Goal: Task Accomplishment & Management: Manage account settings

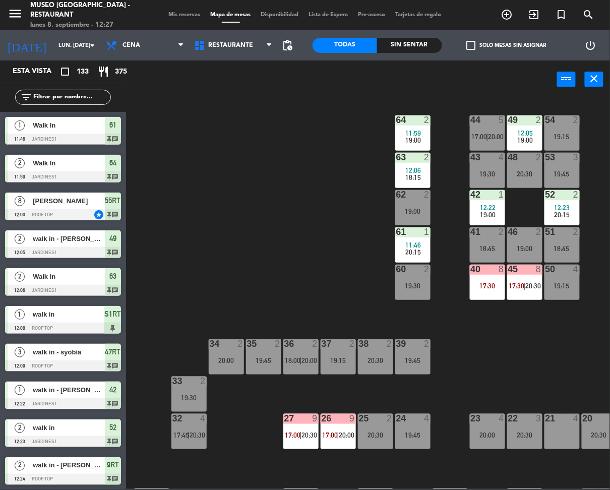
click at [77, 95] on input "text" at bounding box center [71, 97] width 78 height 11
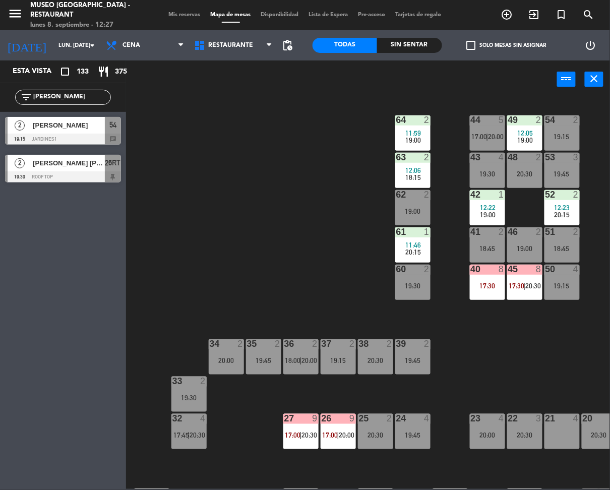
type input "renz"
click at [74, 122] on span "[PERSON_NAME]" at bounding box center [69, 125] width 72 height 11
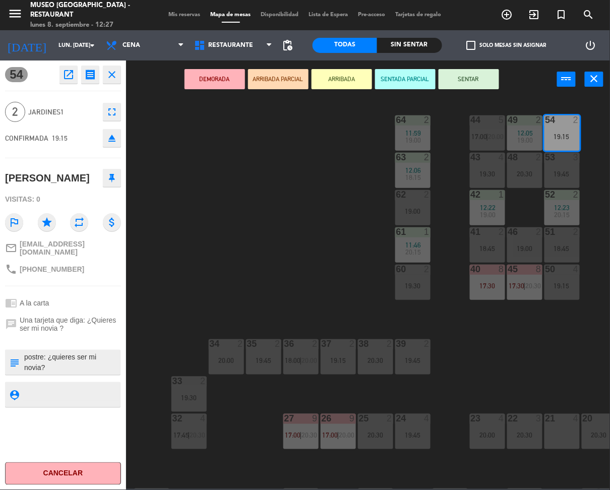
scroll to position [339, 0]
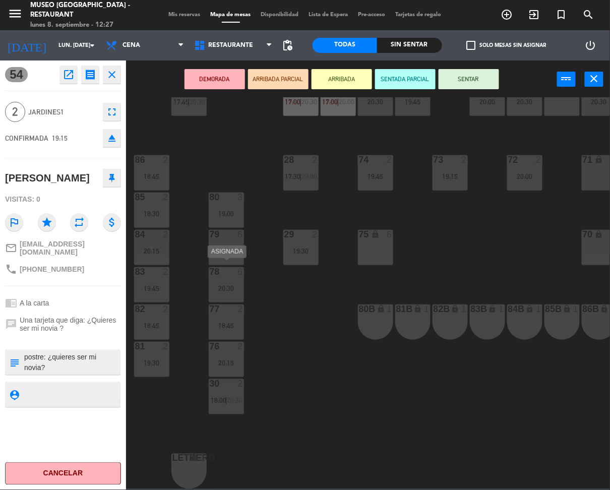
click at [217, 286] on div "78 6 20:30" at bounding box center [226, 284] width 35 height 35
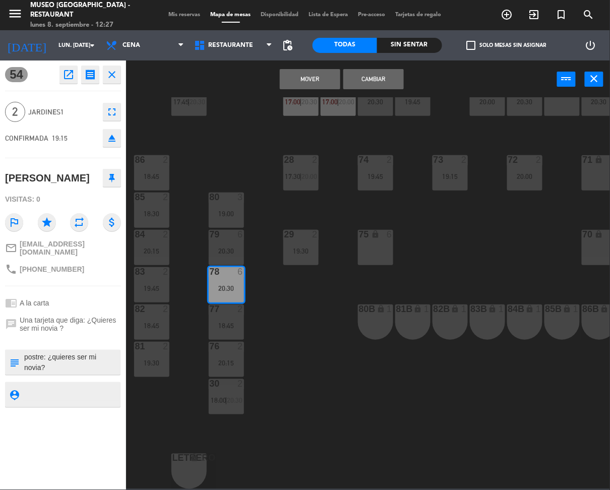
click at [355, 79] on button "Cambiar" at bounding box center [373, 79] width 60 height 20
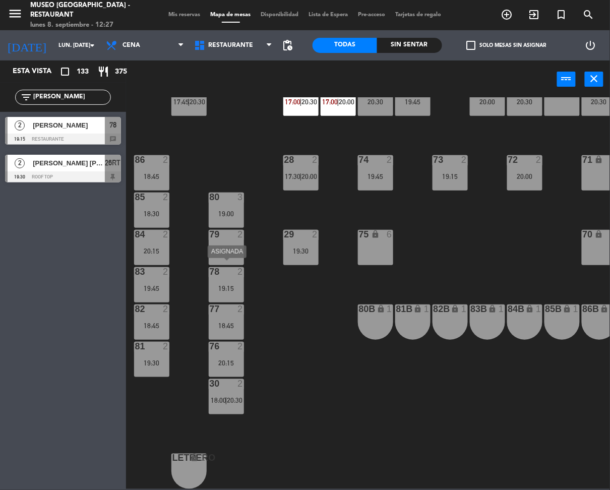
click at [226, 285] on div "19:15" at bounding box center [226, 288] width 35 height 7
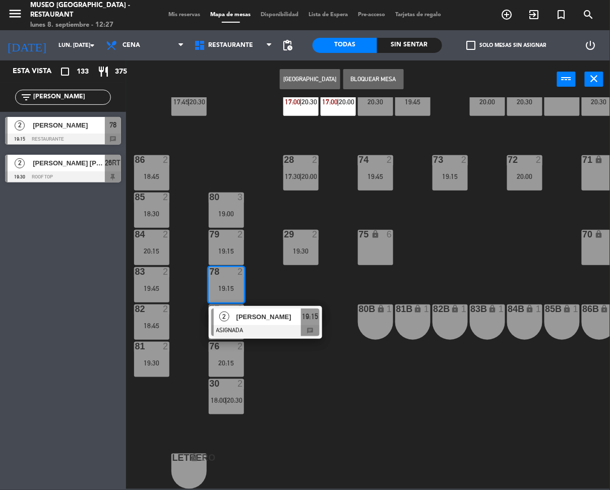
click at [258, 313] on span "[PERSON_NAME]" at bounding box center [268, 317] width 65 height 11
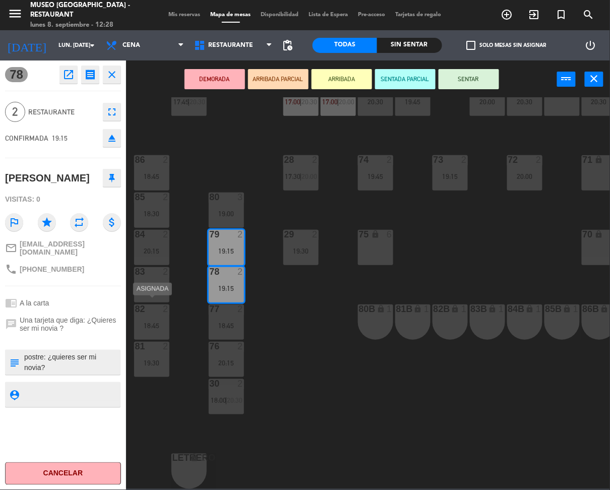
click at [158, 310] on div "82 2 18:45" at bounding box center [151, 321] width 35 height 35
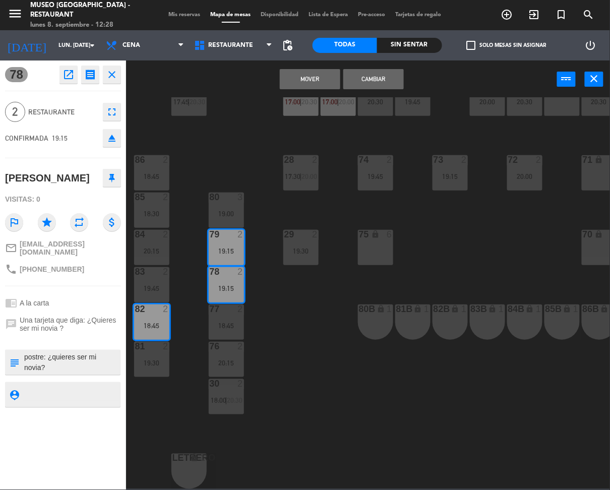
click at [363, 73] on button "Cambiar" at bounding box center [373, 79] width 60 height 20
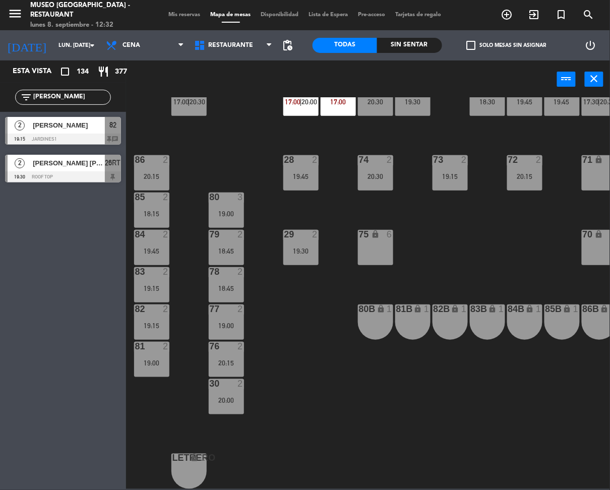
click at [266, 165] on div "44 5 20:15 49 2 12:05 18:45 54 2 18:00 | 20:30 64 2 11:59 19:00 48 2 20:30 53 4…" at bounding box center [371, 293] width 478 height 392
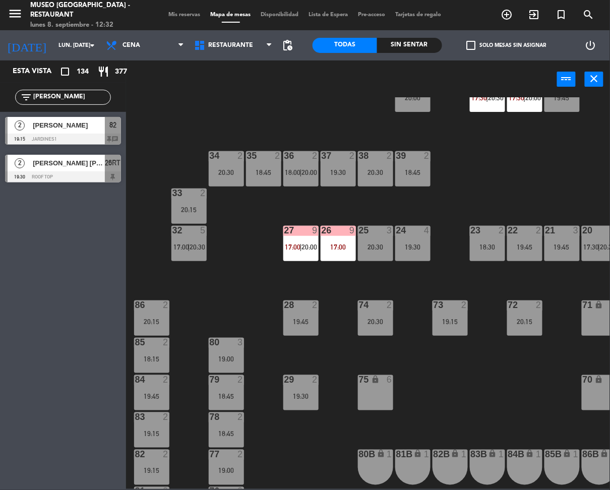
click at [200, 243] on span "20:30" at bounding box center [198, 247] width 16 height 8
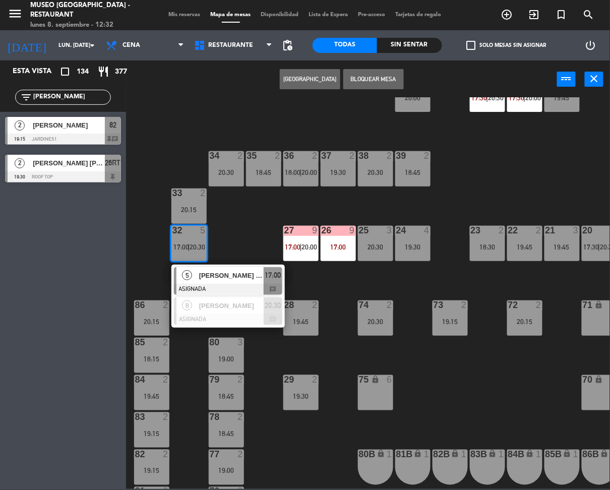
click at [229, 277] on span "[PERSON_NAME] [PERSON_NAME]" at bounding box center [231, 275] width 65 height 11
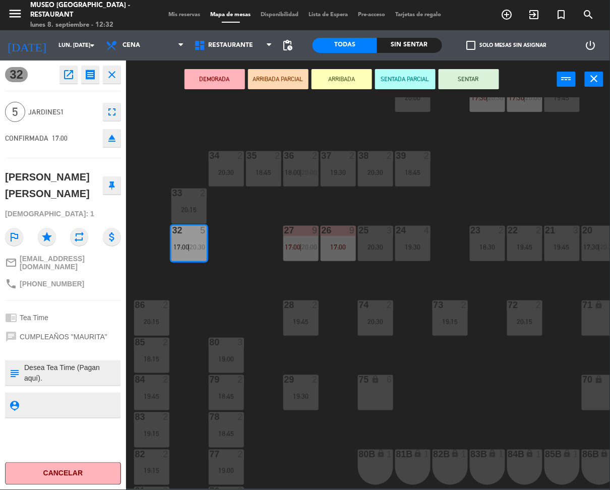
scroll to position [0, 0]
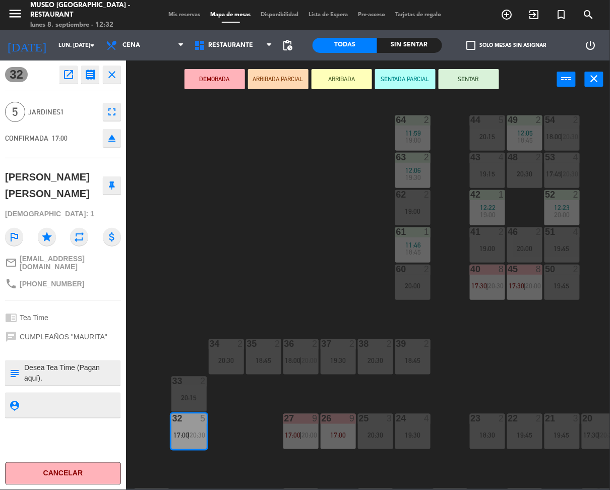
click at [477, 135] on div "20:15" at bounding box center [487, 136] width 35 height 7
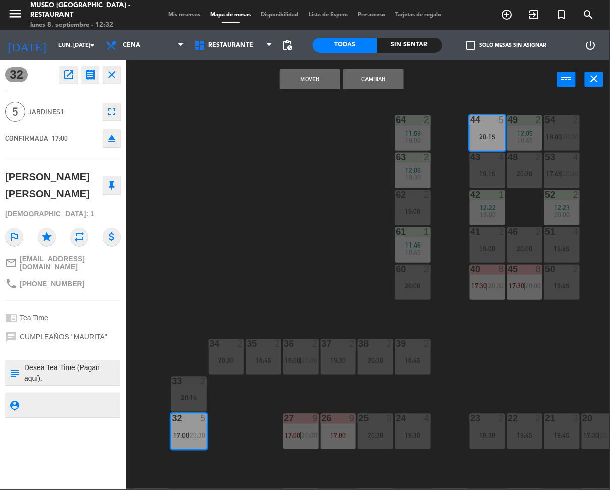
click at [324, 76] on button "Mover" at bounding box center [310, 79] width 60 height 20
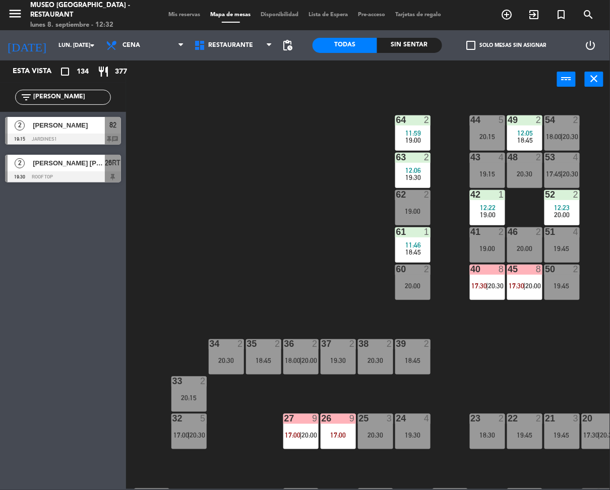
scroll to position [91, 0]
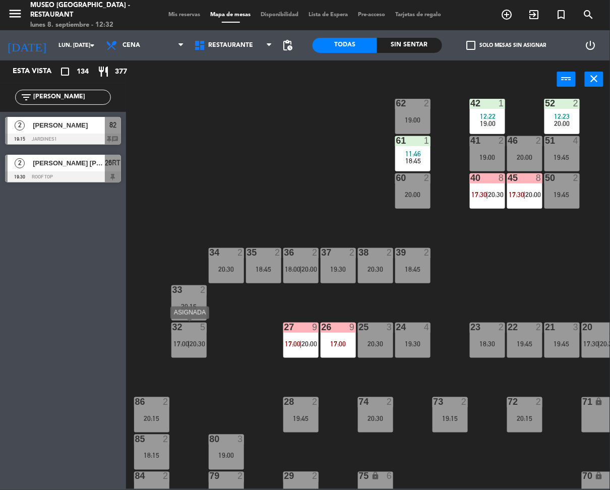
click at [186, 346] on span "17:00" at bounding box center [181, 344] width 16 height 8
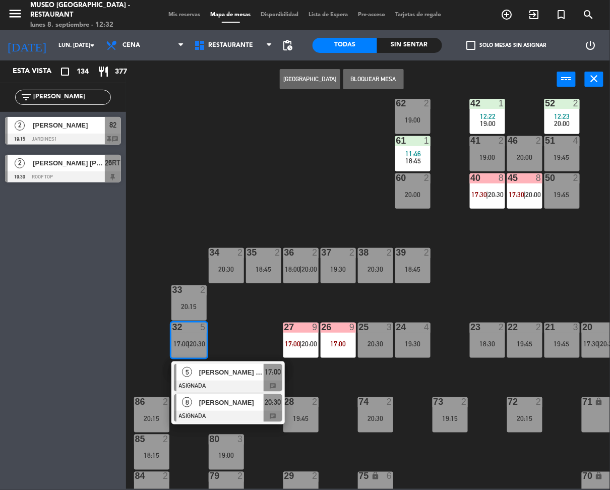
click at [232, 403] on span "[PERSON_NAME]" at bounding box center [231, 402] width 65 height 11
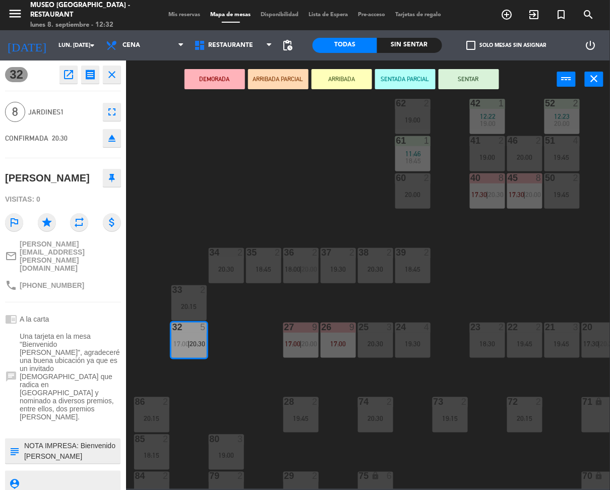
click at [108, 140] on icon "eject" at bounding box center [112, 138] width 12 height 12
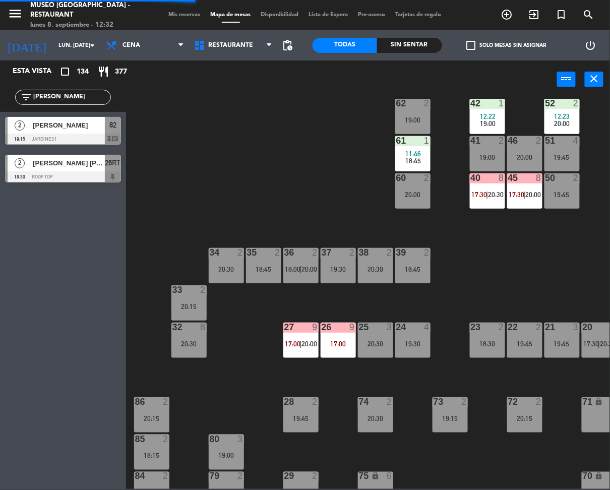
click at [65, 93] on input "renz" at bounding box center [71, 97] width 78 height 11
type input "kar"
click at [331, 208] on div "44 5 17:00 | 20:15 49 2 12:05 18:45 54 2 18:00 | 20:30 64 2 11:59 19:00 48 2 20…" at bounding box center [371, 293] width 478 height 392
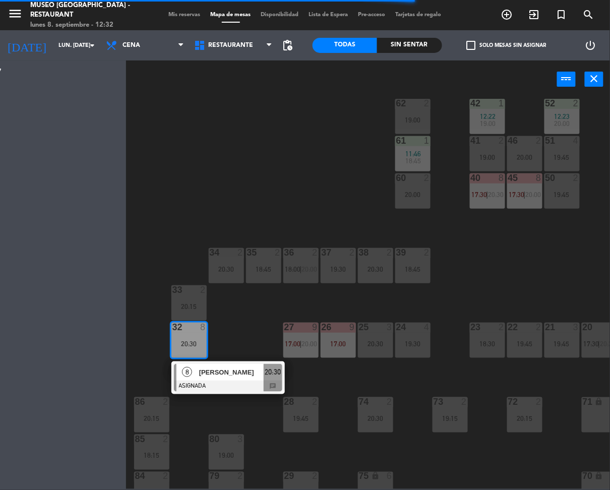
drag, startPoint x: 27, startPoint y: 161, endPoint x: 183, endPoint y: 331, distance: 230.8
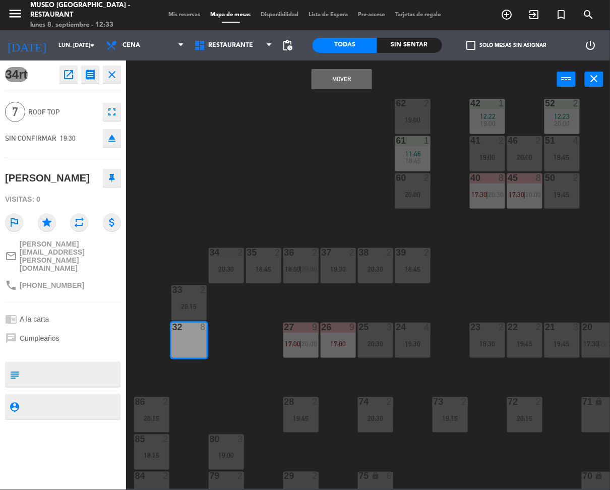
click at [333, 72] on button "Mover" at bounding box center [342, 79] width 60 height 20
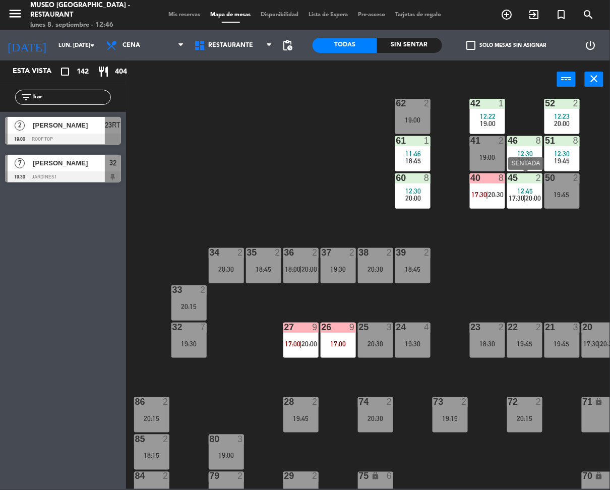
click at [516, 200] on span "17:30" at bounding box center [517, 198] width 16 height 8
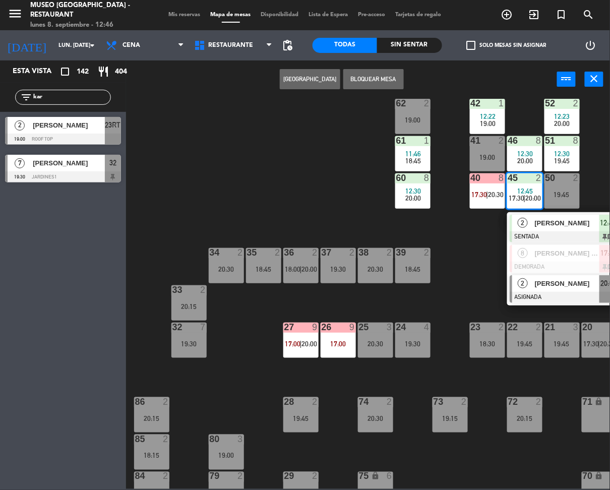
click at [555, 289] on span "[PERSON_NAME]" at bounding box center [567, 283] width 65 height 11
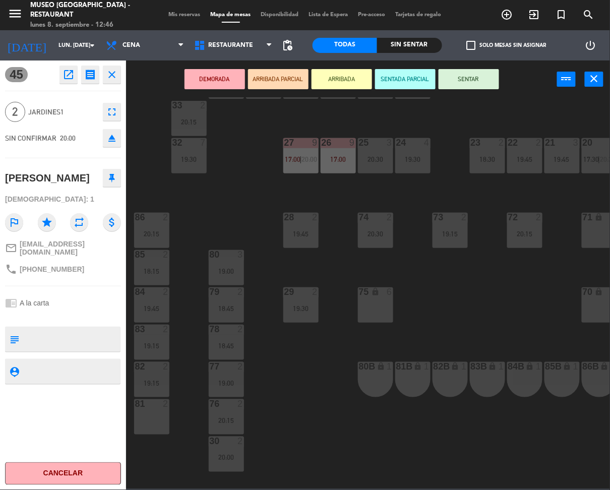
scroll to position [278, 0]
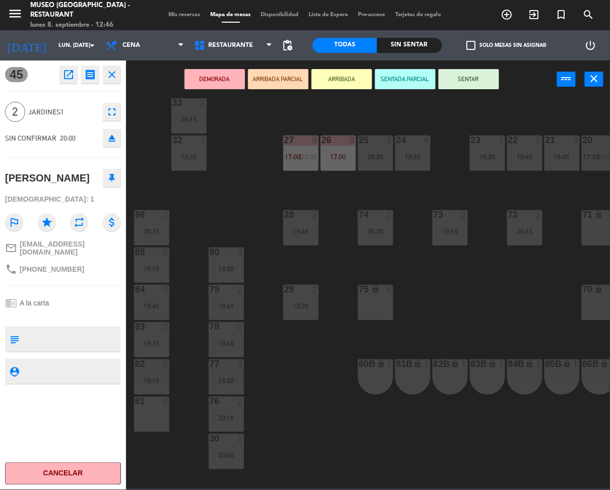
click at [386, 313] on div "75 lock 6" at bounding box center [375, 302] width 35 height 35
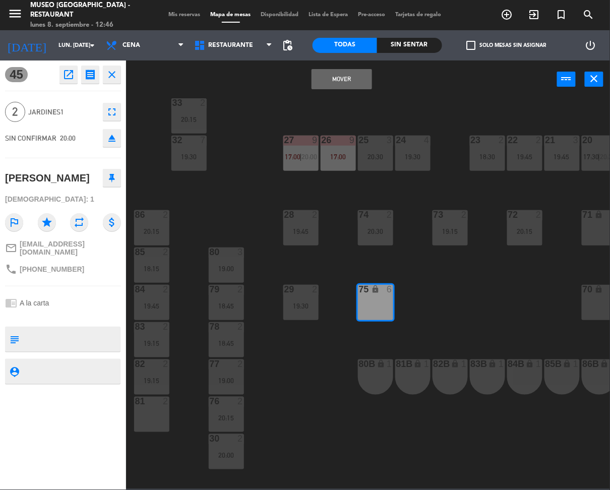
click at [329, 80] on button "Mover" at bounding box center [342, 79] width 60 height 20
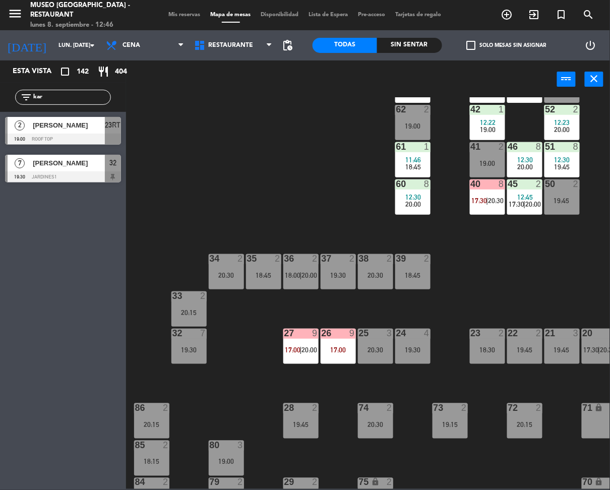
scroll to position [83, 0]
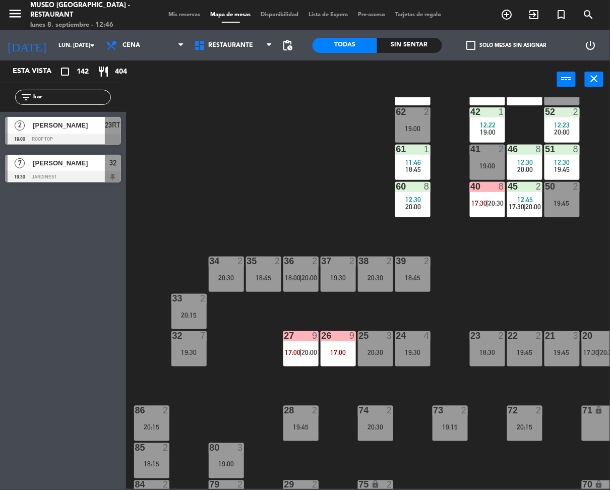
click at [483, 211] on div "40 8 17:30 | 20:30" at bounding box center [487, 199] width 35 height 35
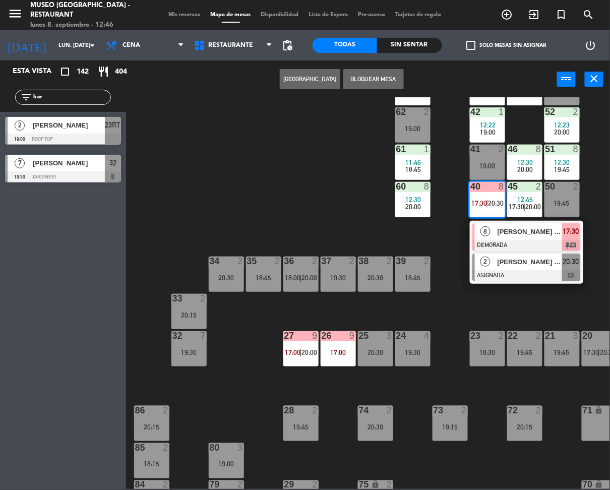
click at [507, 258] on span "[PERSON_NAME] Sullcaray [PERSON_NAME]" at bounding box center [530, 262] width 65 height 11
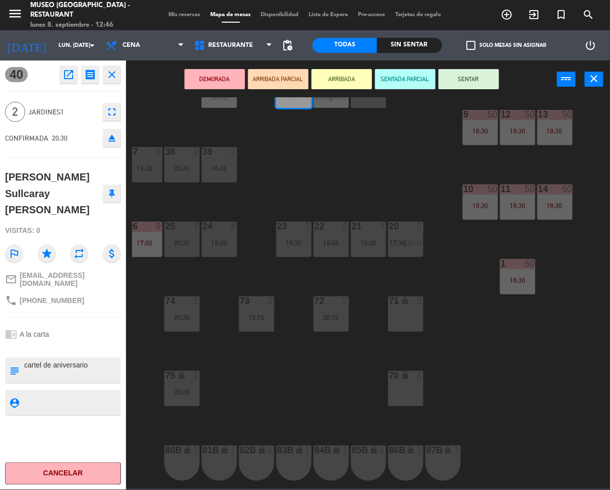
scroll to position [193, 194]
click at [401, 303] on icon "lock" at bounding box center [405, 300] width 9 height 9
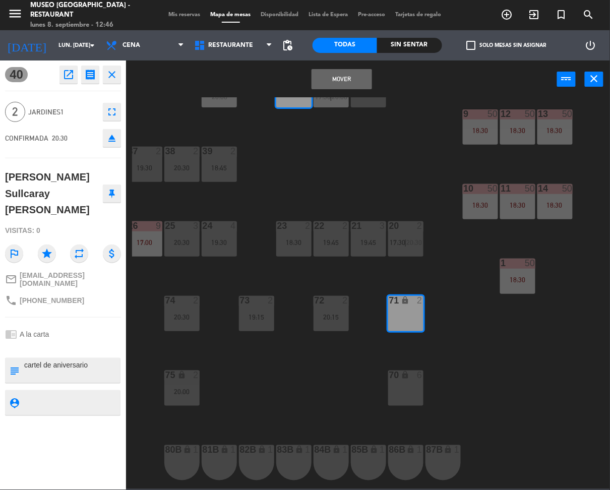
click at [335, 77] on button "Mover" at bounding box center [342, 79] width 60 height 20
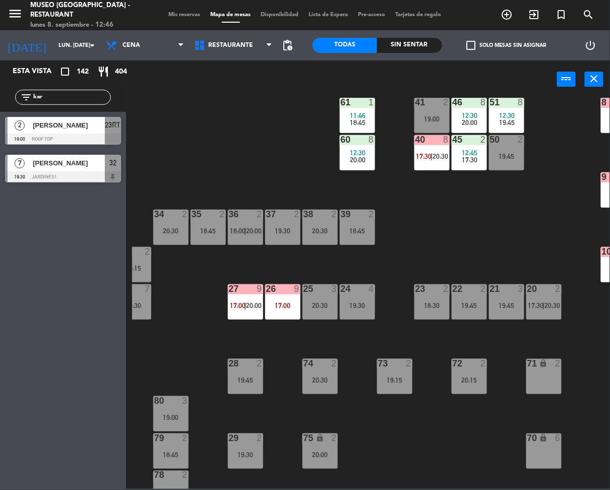
scroll to position [129, 54]
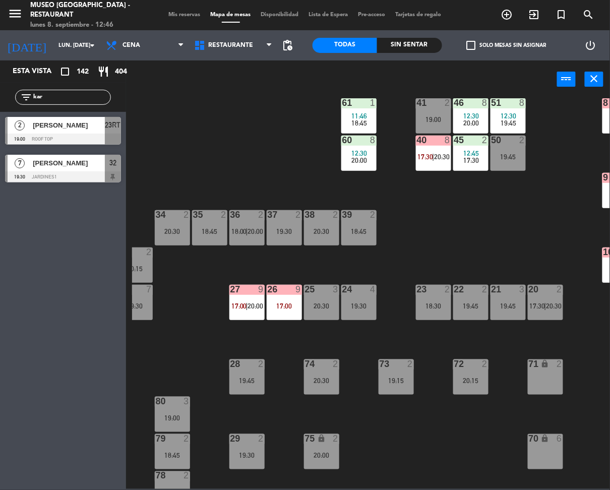
click at [52, 95] on input "kar" at bounding box center [71, 97] width 78 height 11
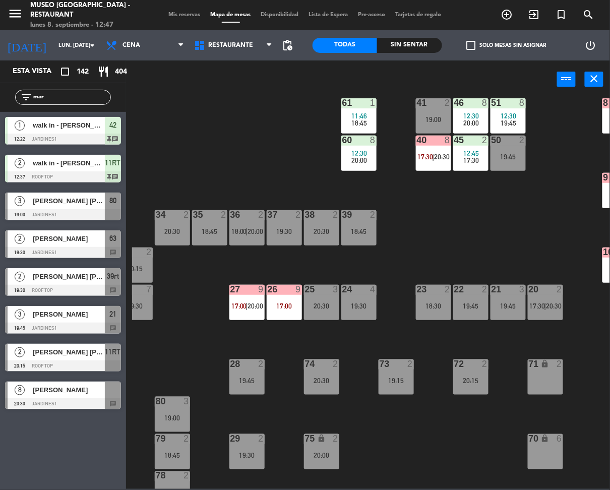
type input "mar"
click at [195, 149] on div "44 5 17:00 | 20:15 49 2 12:05 18:45 54 2 18:00 | 20:30 64 2 19:00 48 1 12:34 20…" at bounding box center [371, 293] width 478 height 392
click at [116, 390] on div at bounding box center [113, 390] width 16 height 17
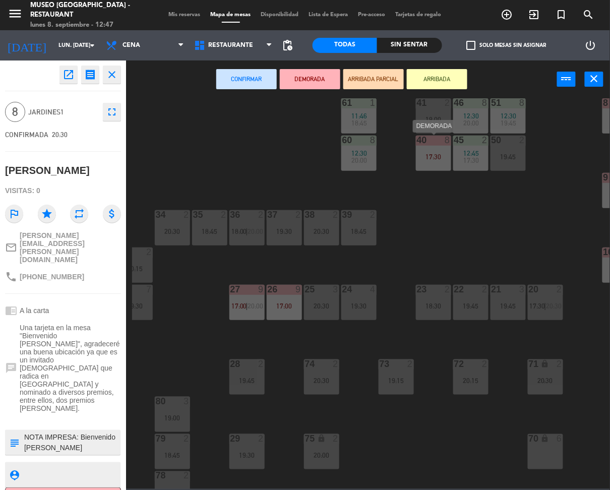
click at [441, 148] on div "40 8 17:30" at bounding box center [433, 153] width 35 height 35
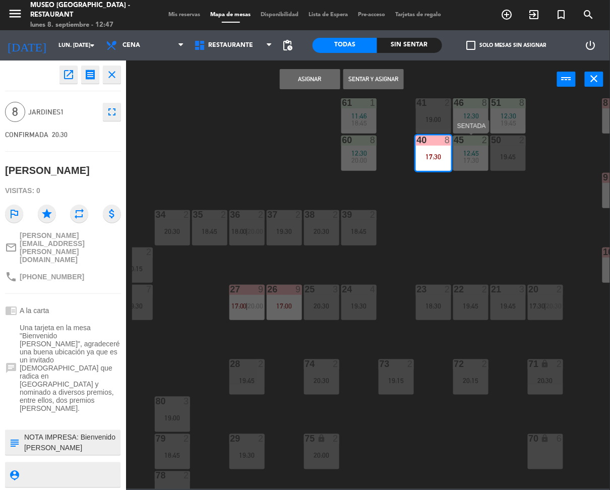
click at [468, 163] on span "17:30" at bounding box center [471, 160] width 16 height 8
click at [357, 84] on button "Unir y asignar" at bounding box center [373, 79] width 60 height 20
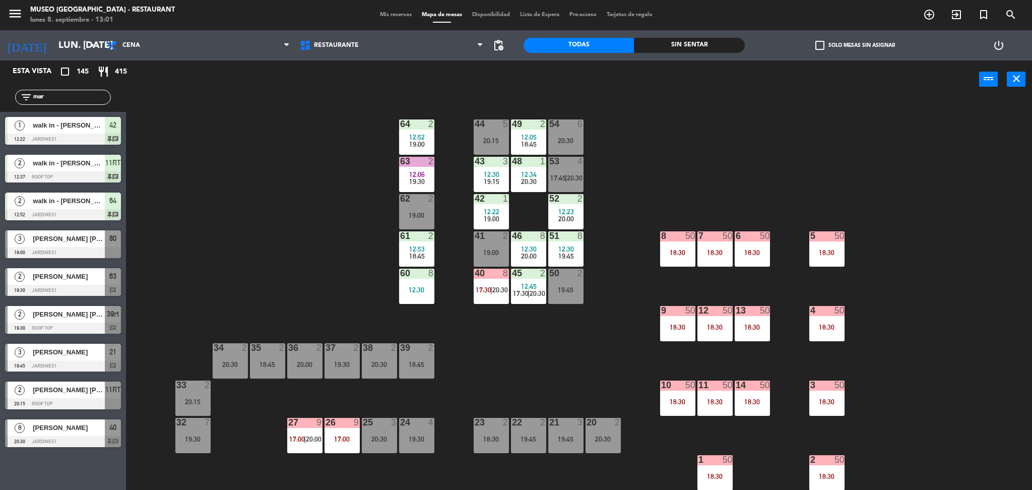
scroll to position [0, 0]
click at [74, 96] on input "mar" at bounding box center [71, 97] width 78 height 11
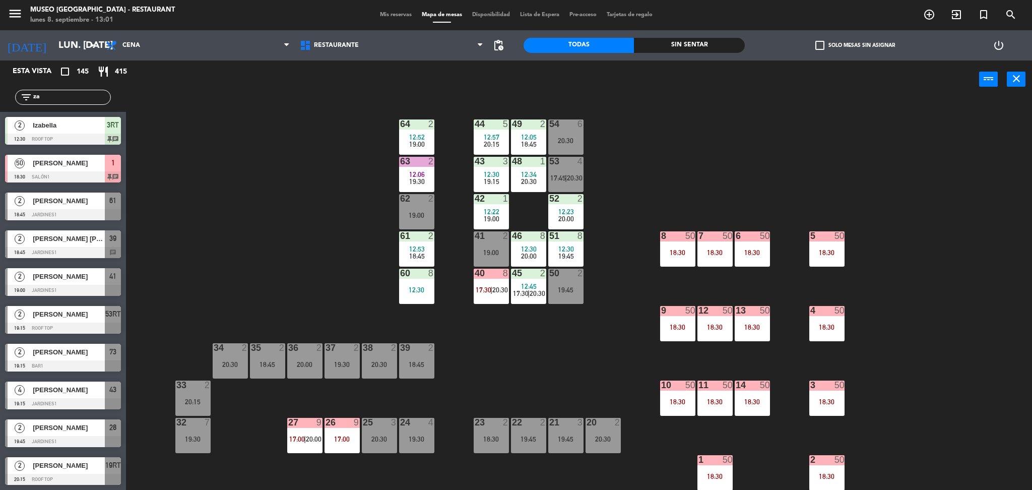
type input "z"
type input "s"
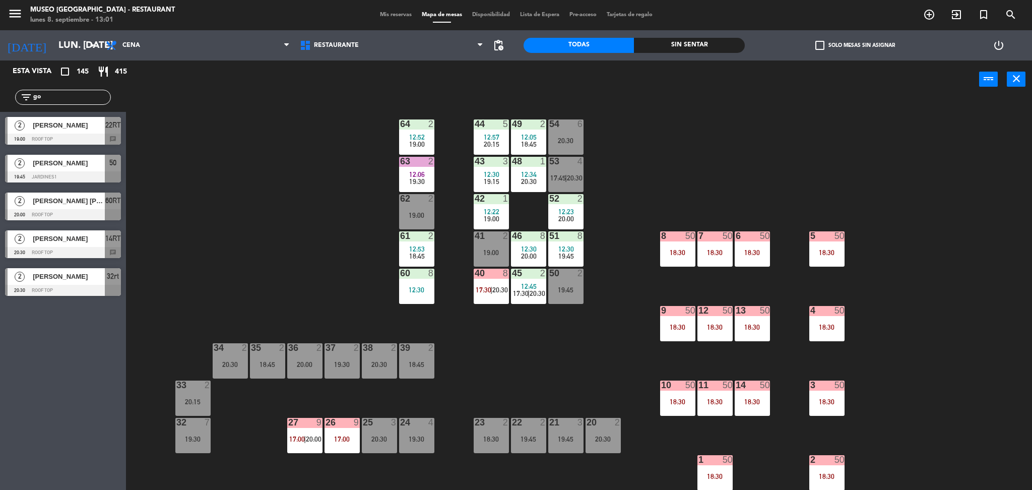
type input "g"
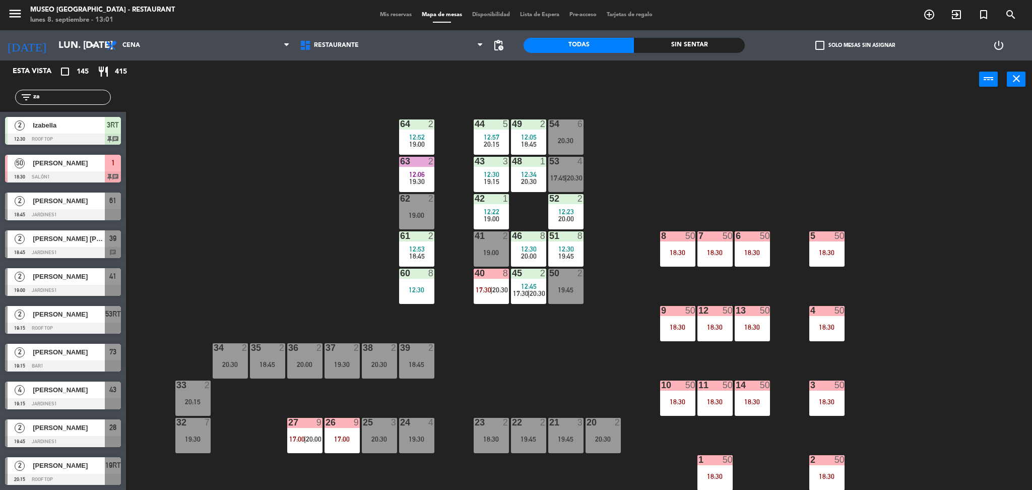
type input "z"
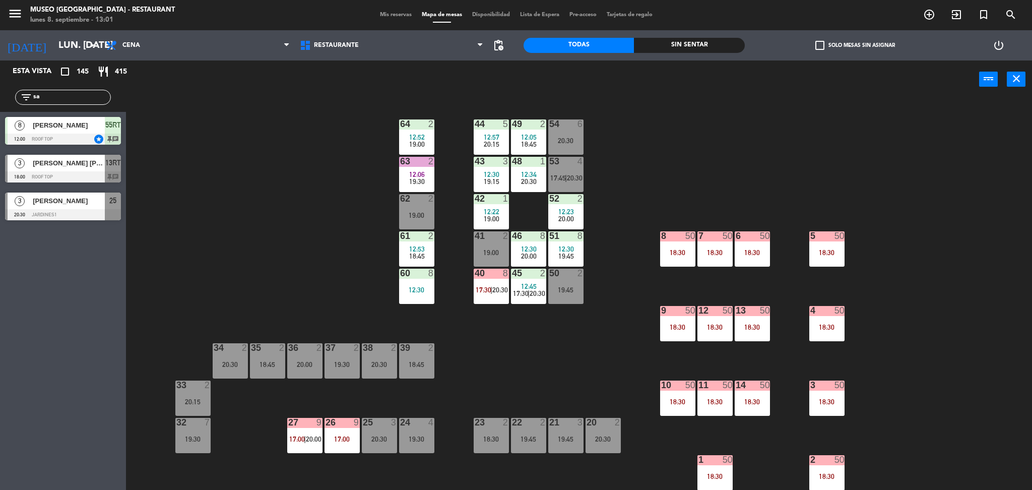
type input "s"
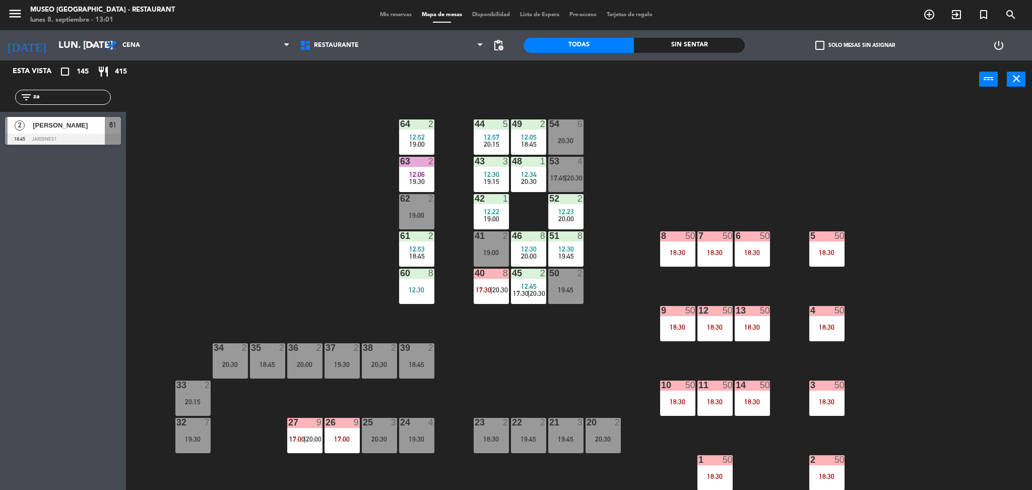
type input "z"
type input "migu"
click at [256, 280] on div "44 5 12:57 20:15 49 2 12:05 18:45 54 6 20:30 64 2 12:52 19:00 48 1 12:34 20:30 …" at bounding box center [584, 297] width 896 height 392
click at [95, 133] on div "[PERSON_NAME]" at bounding box center [68, 125] width 73 height 17
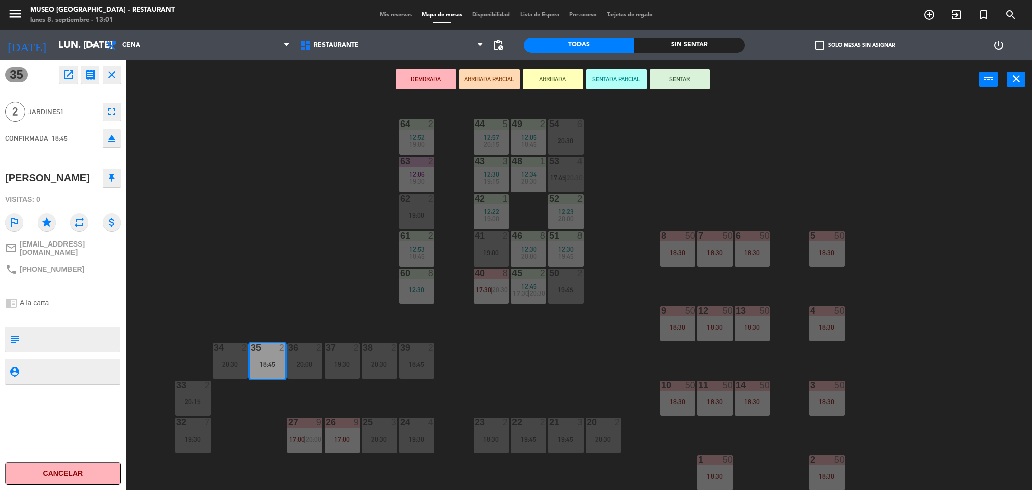
click at [100, 330] on textarea at bounding box center [71, 339] width 96 height 21
click at [292, 285] on div "44 5 12:57 20:15 49 2 12:05 18:45 54 6 20:30 64 2 12:52 19:00 48 1 12:34 20:30 …" at bounding box center [584, 297] width 896 height 392
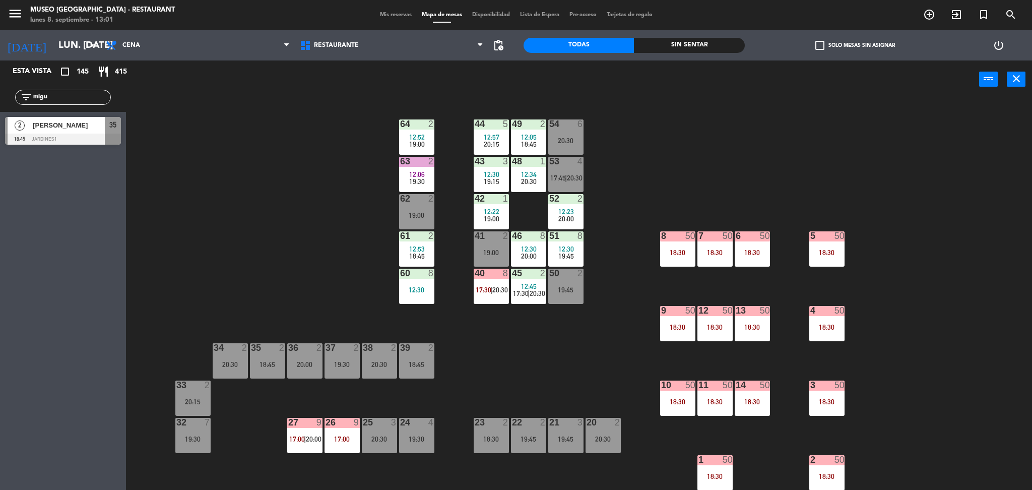
click at [40, 130] on span "[PERSON_NAME]" at bounding box center [69, 125] width 72 height 11
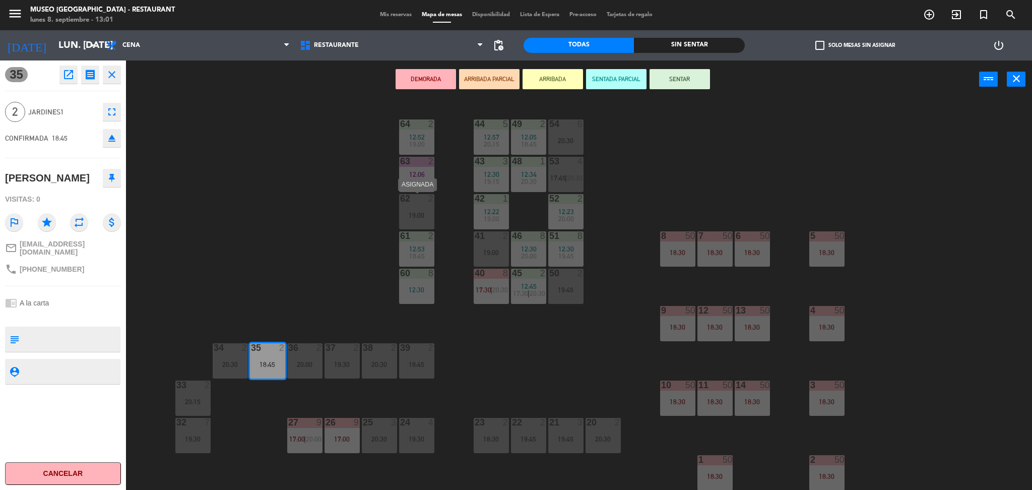
click at [424, 208] on div "62 2 19:00" at bounding box center [416, 211] width 35 height 35
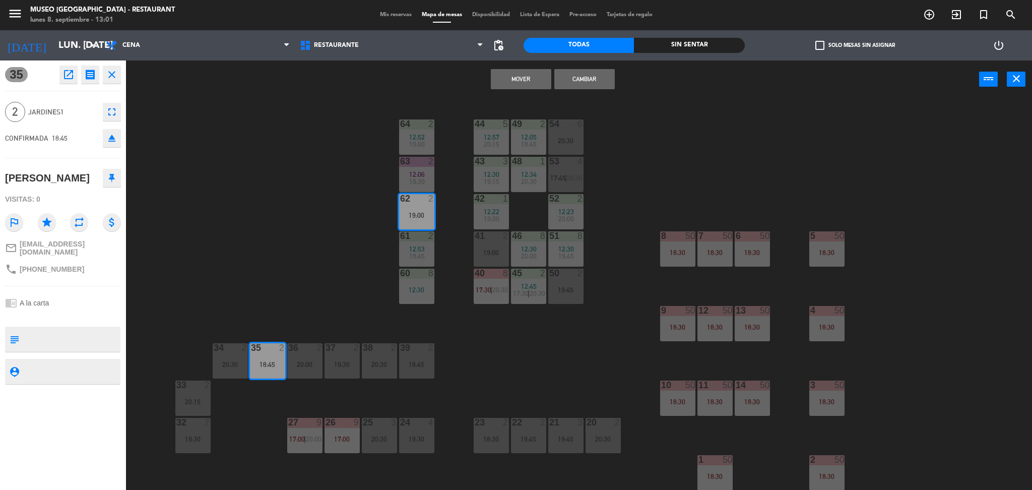
click at [357, 179] on div "44 5 12:57 20:15 49 2 12:05 18:45 54 6 20:30 64 2 12:52 19:00 48 1 12:34 20:30 …" at bounding box center [584, 297] width 896 height 392
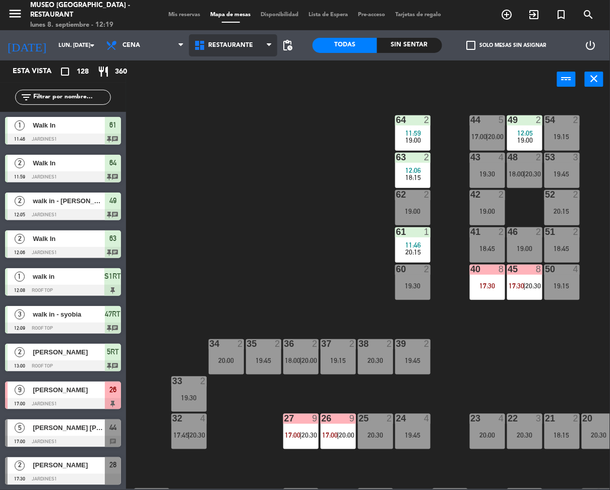
click at [262, 47] on span "Restaurante" at bounding box center [233, 45] width 88 height 22
click at [270, 85] on ng-component "menu [GEOGRAPHIC_DATA] - Restaurant lunes 8. septiembre - 12:19 Mis reservas Ma…" at bounding box center [305, 244] width 610 height 489
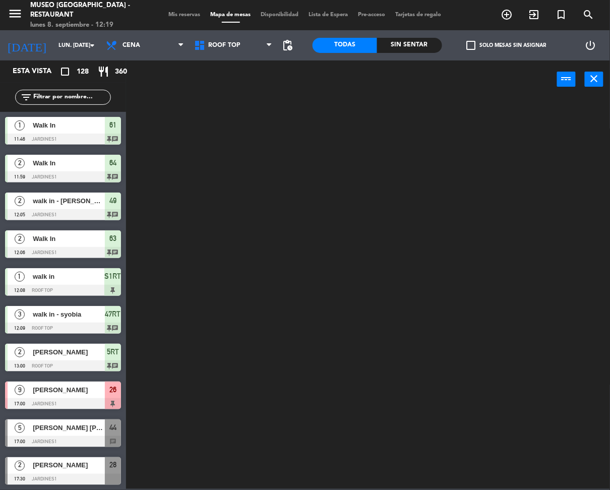
click at [94, 101] on input "text" at bounding box center [71, 97] width 78 height 11
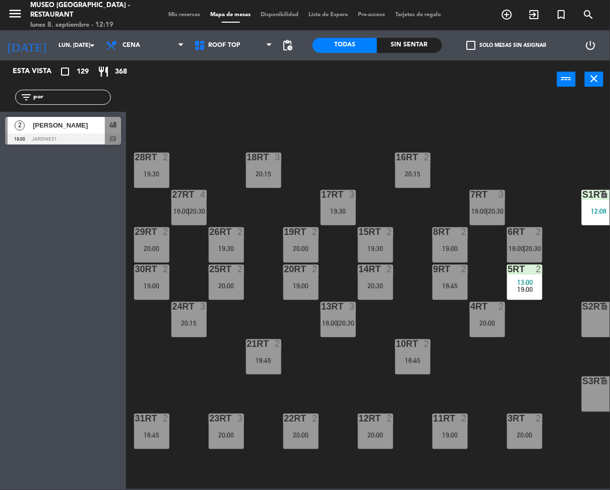
type input "por"
click at [405, 290] on div "18RT 3 20:15 16RT 2 20:15 28RT 2 19:30 80RR lock 2 27RT 4 18:00 | 20:30 7RT 3 1…" at bounding box center [371, 293] width 478 height 392
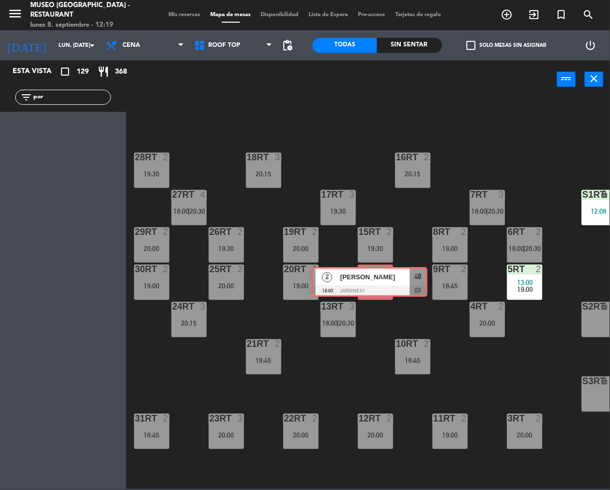
drag, startPoint x: 68, startPoint y: 133, endPoint x: 375, endPoint y: 282, distance: 340.7
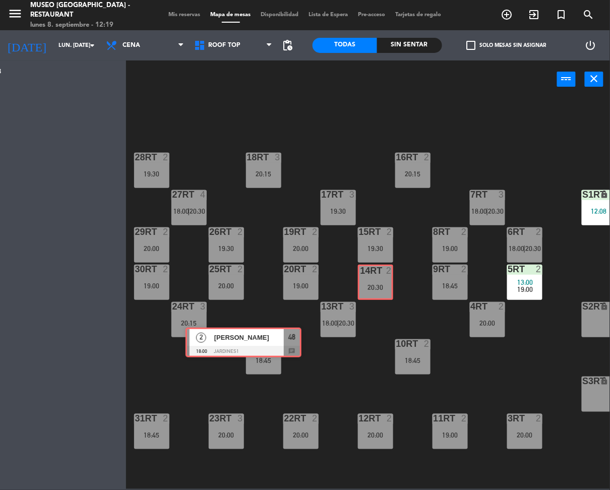
click at [375, 282] on div "Esta vista crop_square 129 restaurant 368 filter_list por 2 [PERSON_NAME] 18:00…" at bounding box center [305, 274] width 610 height 428
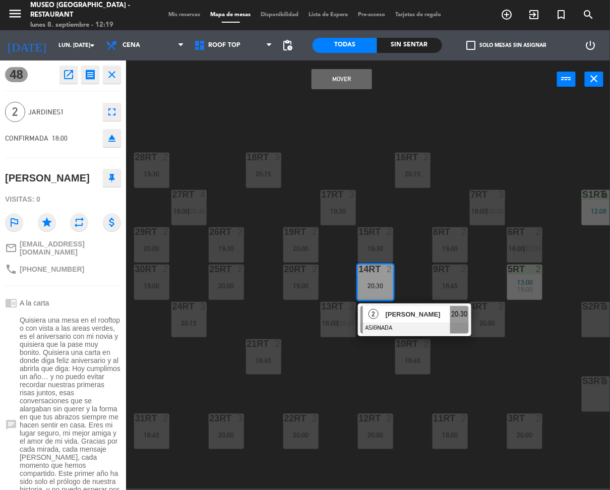
click at [342, 80] on button "Mover" at bounding box center [342, 79] width 60 height 20
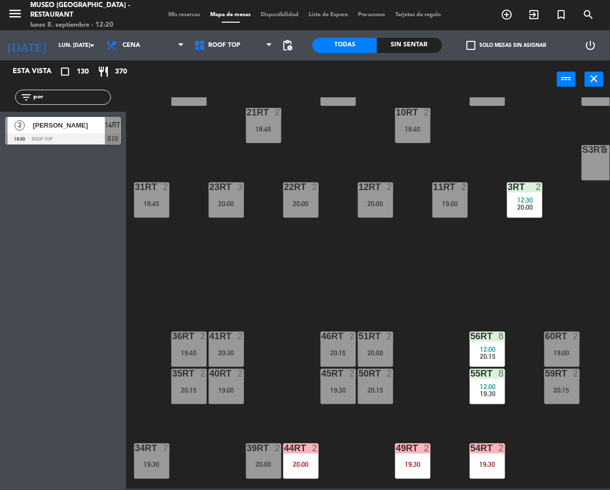
scroll to position [230, 0]
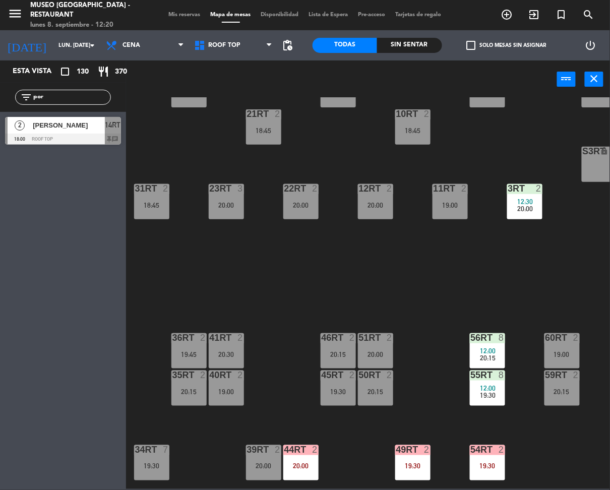
click at [71, 97] on input "por" at bounding box center [71, 97] width 78 height 11
type input "[PERSON_NAME]"
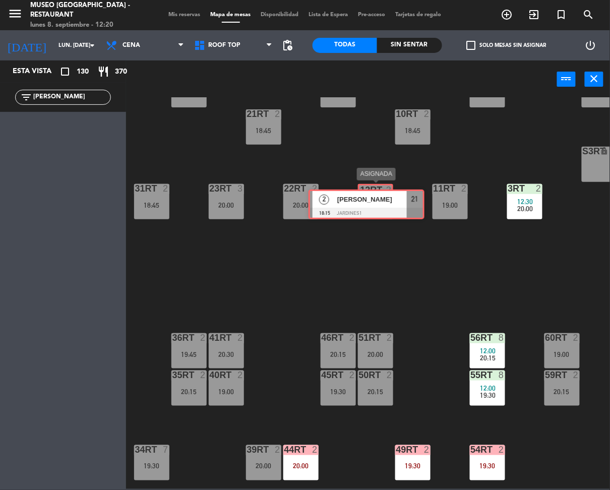
drag, startPoint x: 74, startPoint y: 133, endPoint x: 379, endPoint y: 206, distance: 313.6
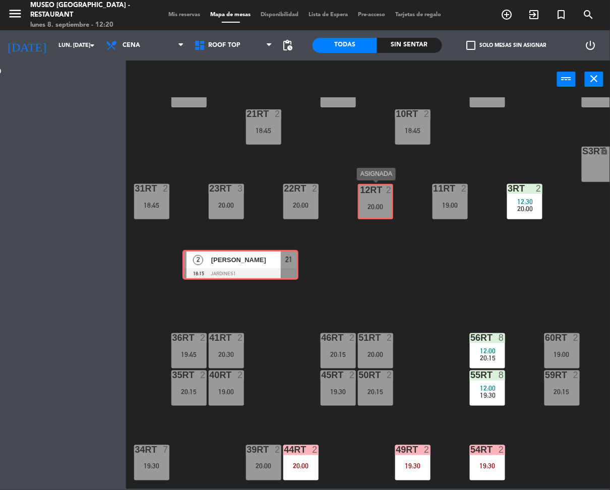
click at [379, 206] on div "Esta vista crop_square 130 restaurant 370 filter_list [PERSON_NAME] 2 [PERSON_N…" at bounding box center [305, 274] width 610 height 428
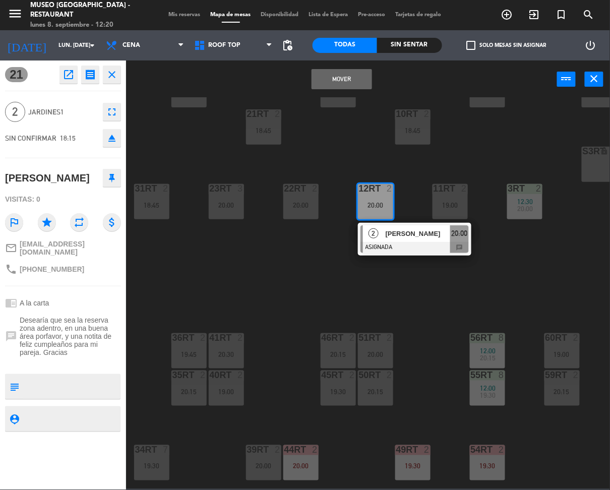
click at [352, 79] on button "Mover" at bounding box center [342, 79] width 60 height 20
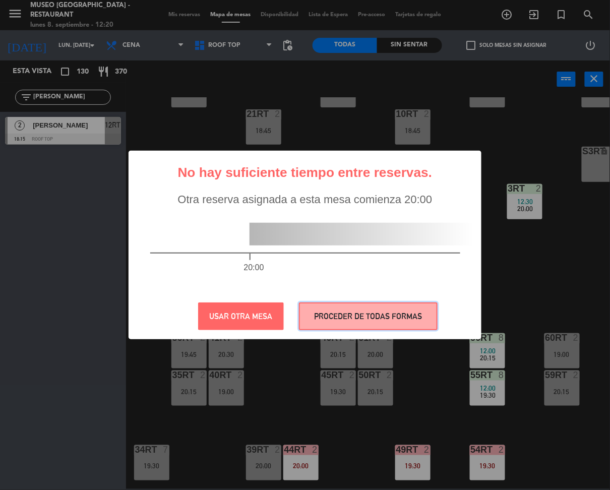
click at [425, 305] on button "PROCEDER DE TODAS FORMAS" at bounding box center [368, 316] width 139 height 28
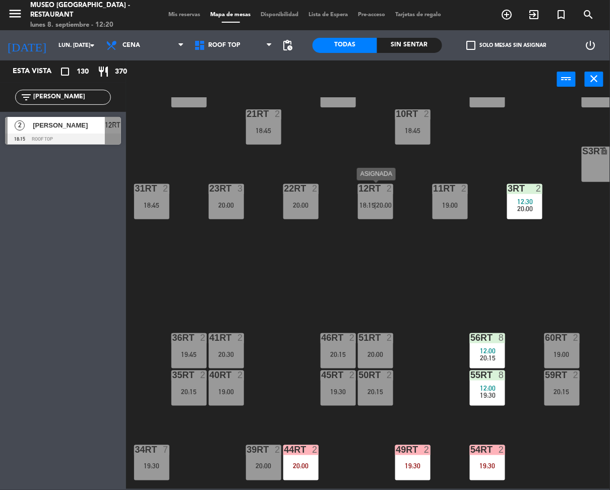
click at [361, 198] on div "12RT 2 18:15 | 20:00" at bounding box center [375, 201] width 35 height 35
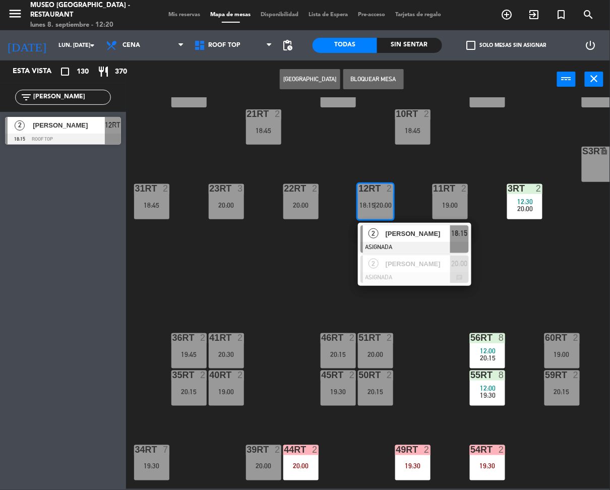
click at [531, 285] on div "18RT 3 20:15 16RT 2 20:15 28RT 2 19:30 80RR lock 2 27RT 4 18:00 | 20:30 7RT 3 1…" at bounding box center [371, 293] width 478 height 392
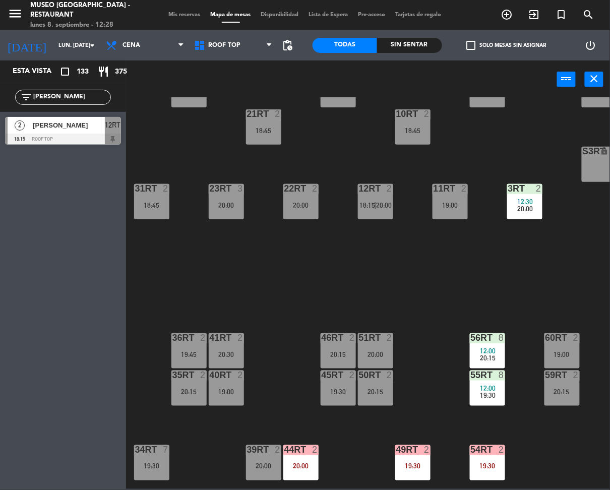
click at [72, 95] on input "[PERSON_NAME]" at bounding box center [71, 97] width 78 height 11
type input "edua"
click at [341, 290] on div "18RT 3 20:15 16RT 2 20:15 28RT 2 19:30 80RR lock 2 27RT 4 18:00 | 20:30 7RT 3 1…" at bounding box center [371, 293] width 478 height 392
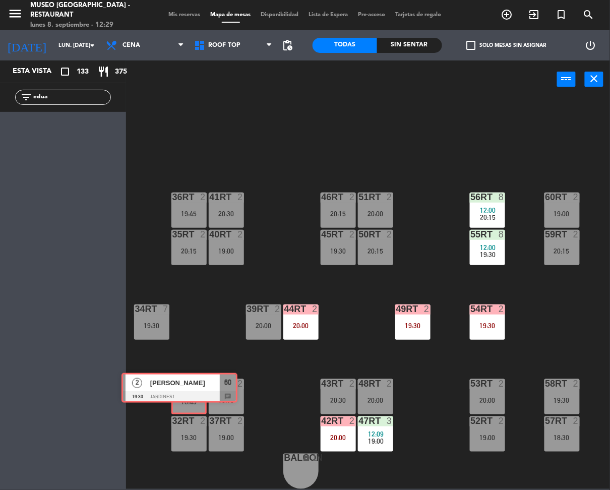
drag, startPoint x: 79, startPoint y: 130, endPoint x: 196, endPoint y: 386, distance: 281.8
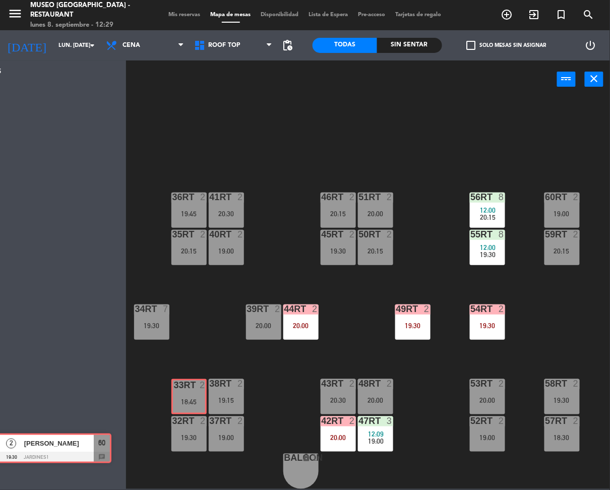
click at [196, 386] on div "Esta vista crop_square 133 restaurant 375 filter_list edua 2 [PERSON_NAME] 19:3…" at bounding box center [305, 274] width 610 height 428
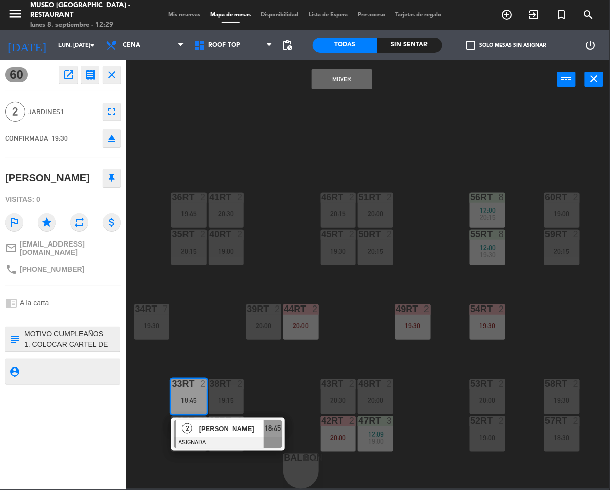
click at [327, 354] on div "18RT 3 20:15 16RT 2 20:15 28RT 2 19:30 80RR lock 2 27RT 4 18:00 | 20:30 7RT 3 1…" at bounding box center [371, 293] width 478 height 392
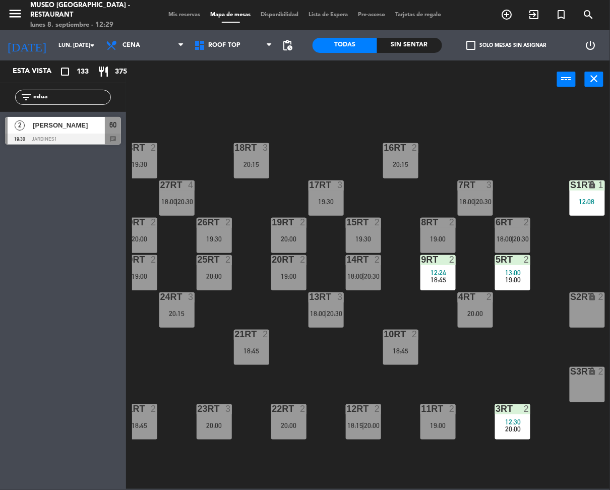
scroll to position [10, 0]
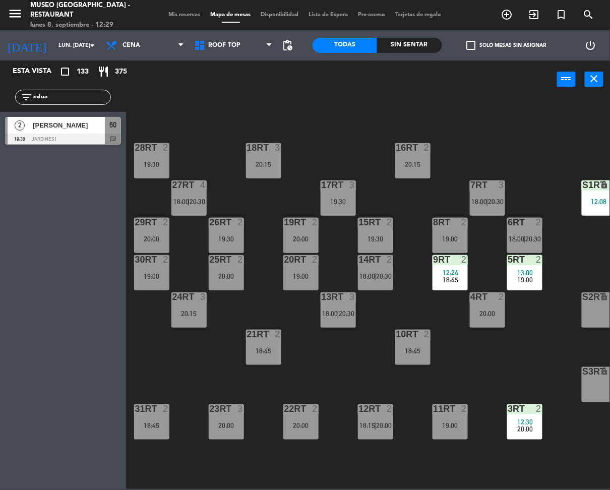
click at [157, 169] on div "28RT 2 19:30" at bounding box center [151, 160] width 35 height 35
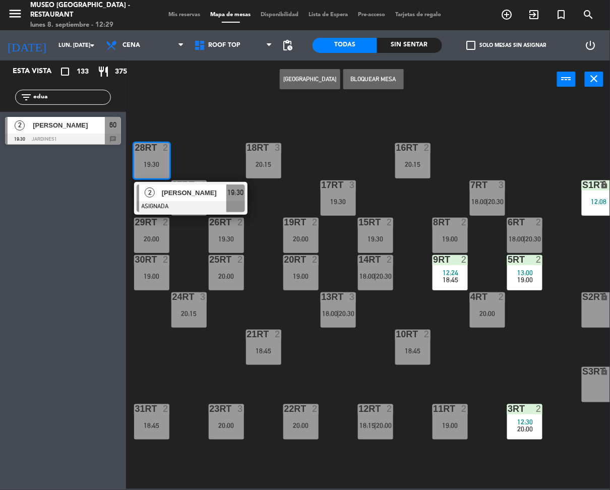
click at [194, 205] on div at bounding box center [191, 206] width 108 height 11
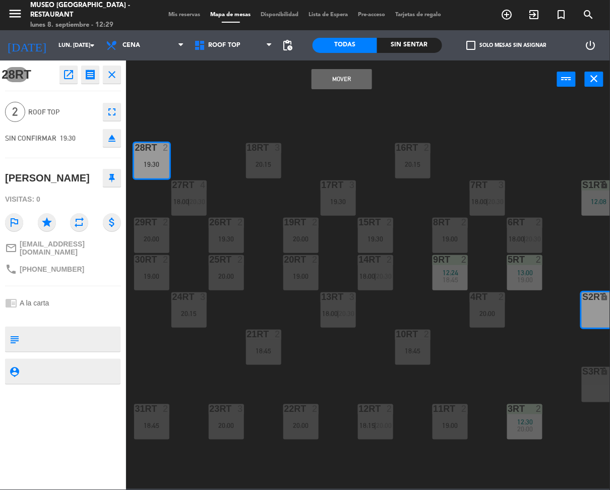
click at [352, 83] on button "Mover" at bounding box center [342, 79] width 60 height 20
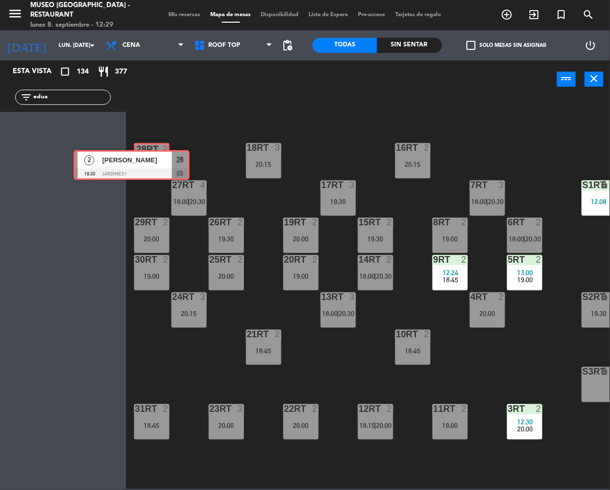
drag, startPoint x: 87, startPoint y: 125, endPoint x: 156, endPoint y: 158, distance: 76.2
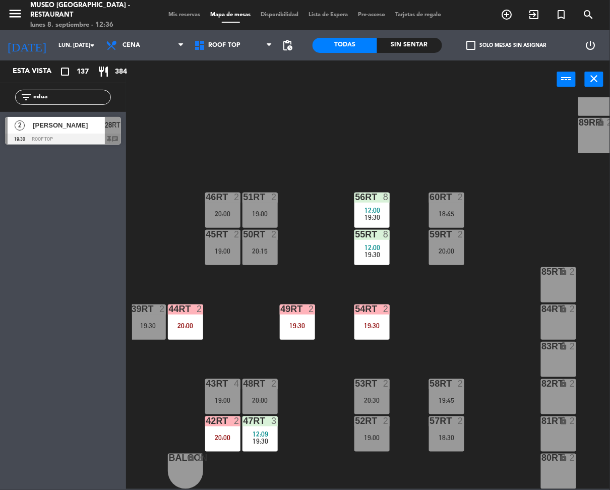
scroll to position [376, 19]
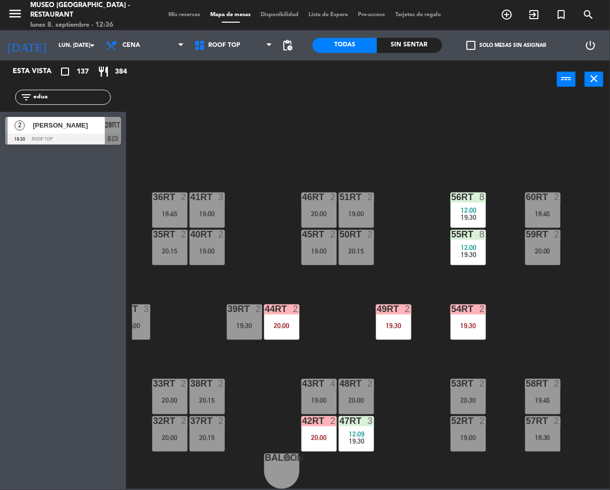
click at [79, 96] on input "edua" at bounding box center [71, 97] width 78 height 11
click at [323, 434] on div "20:00" at bounding box center [318, 437] width 35 height 7
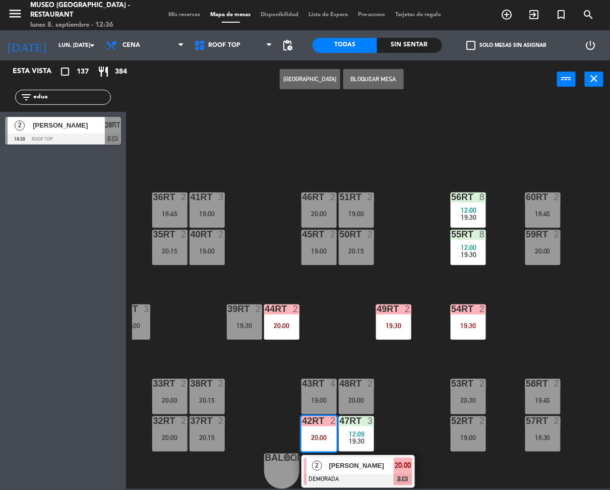
click at [434, 430] on div "18RT 2 19:00 16RT 2 19:30 28RT 2 19:30 80RR lock 2 27RT 4 18:00 | 20:30 7RT 3 1…" at bounding box center [371, 293] width 478 height 392
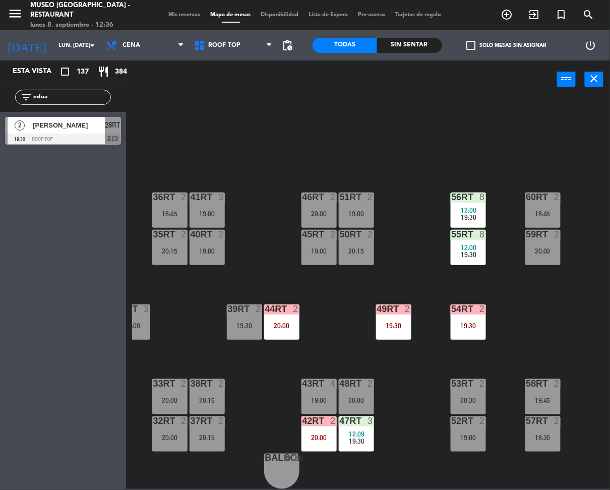
click at [312, 248] on div "19:00" at bounding box center [318, 251] width 35 height 7
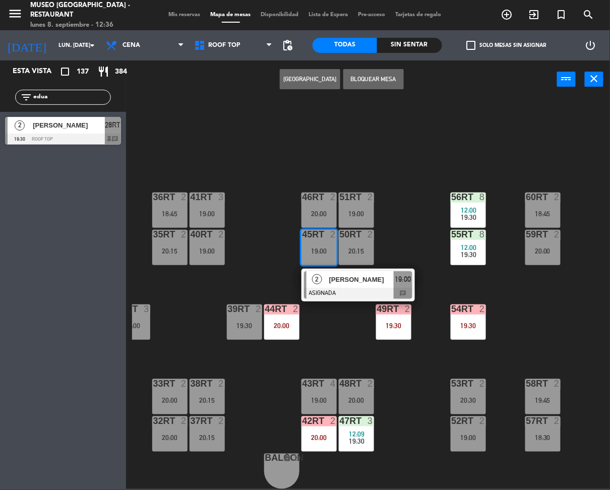
click at [316, 248] on div "19:00" at bounding box center [318, 251] width 35 height 7
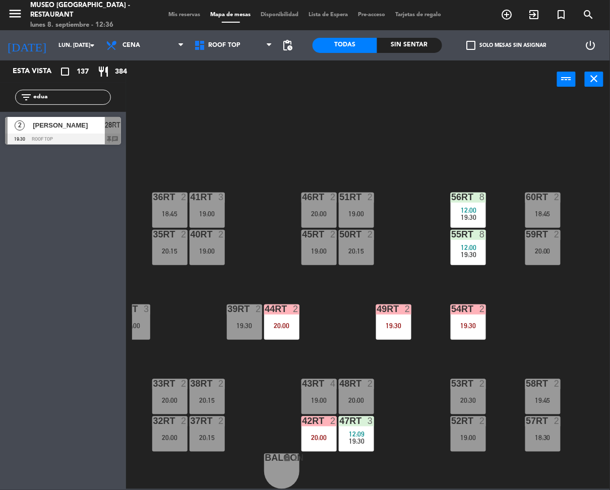
click at [97, 100] on input "edua" at bounding box center [71, 97] width 78 height 11
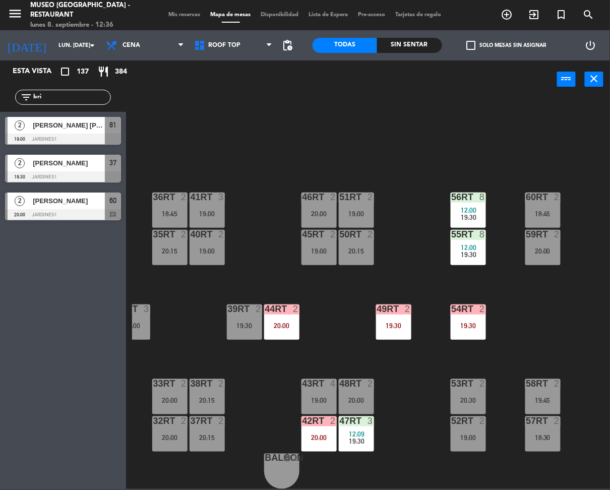
type input "bri"
click at [332, 162] on div "18RT 2 19:00 16RT 2 19:30 28RT 2 19:30 80RR lock 2 27RT 4 18:00 | 20:30 7RT 3 1…" at bounding box center [371, 293] width 478 height 392
click at [328, 201] on div "46RT 2 20:00" at bounding box center [318, 210] width 35 height 35
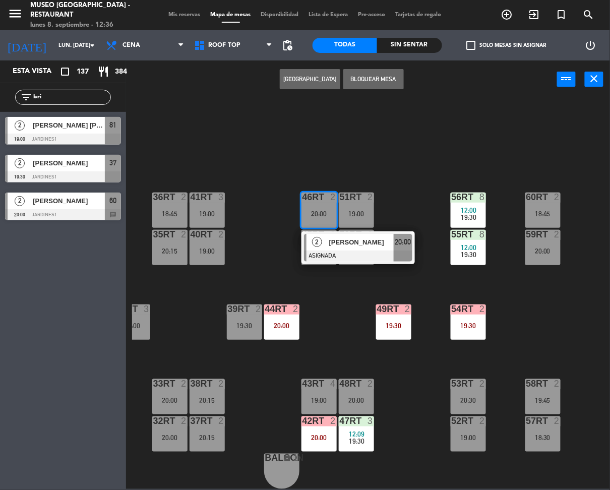
click at [362, 251] on div at bounding box center [358, 256] width 108 height 11
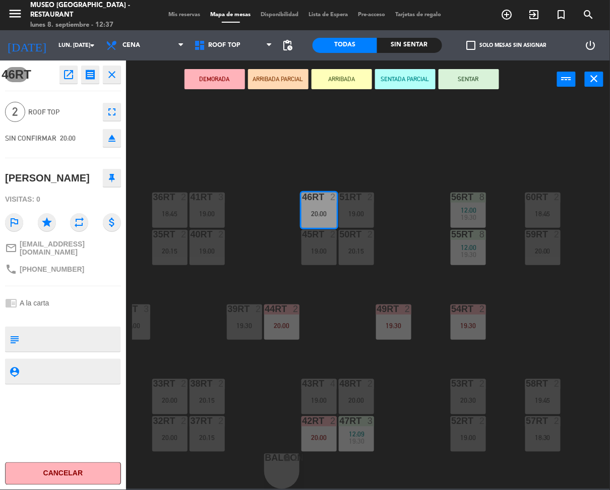
scroll to position [0, 19]
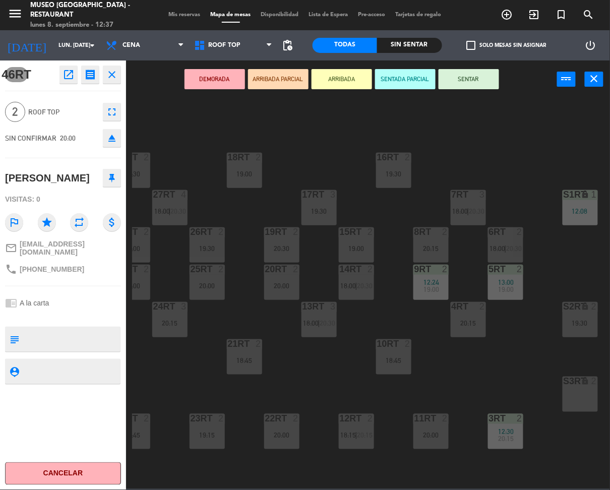
click at [565, 397] on div "S3RT lock 2" at bounding box center [580, 394] width 35 height 35
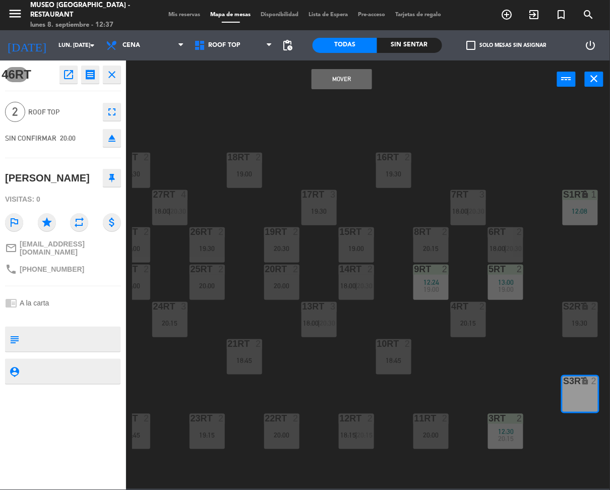
click at [341, 81] on button "Mover" at bounding box center [342, 79] width 60 height 20
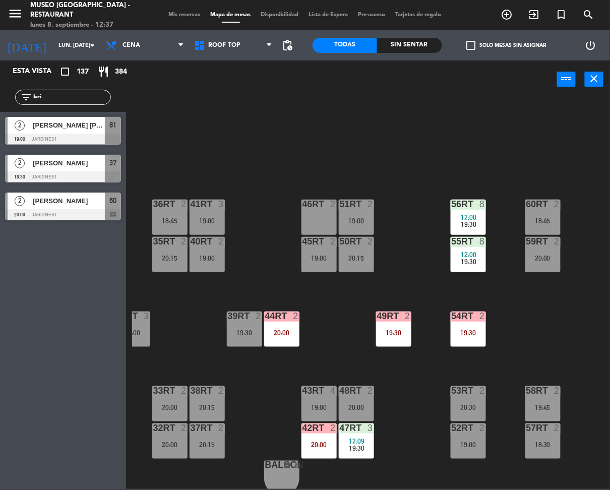
scroll to position [376, 19]
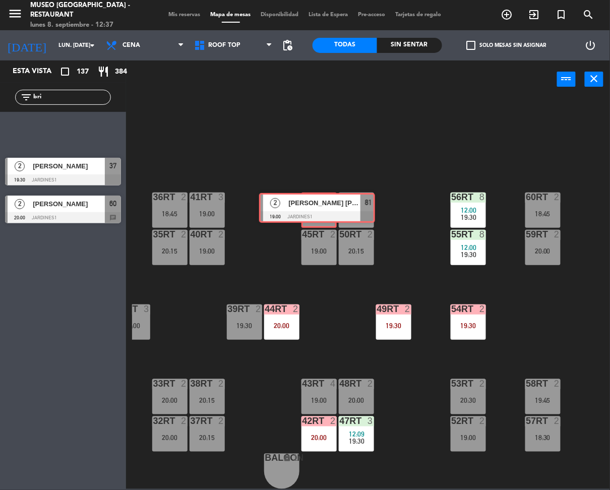
drag, startPoint x: 57, startPoint y: 125, endPoint x: 311, endPoint y: 202, distance: 264.9
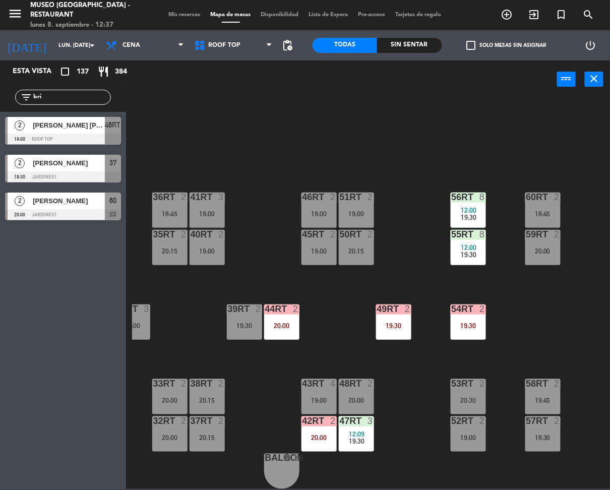
click at [405, 173] on div "18RT 2 19:00 16RT 2 19:30 28RT 2 19:30 80RR lock 2 27RT 4 18:00 | 20:30 7RT 3 1…" at bounding box center [371, 293] width 478 height 392
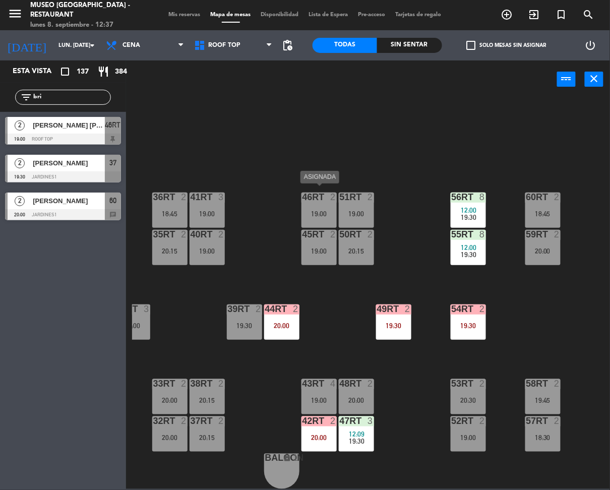
click at [316, 202] on div "46RT 2 19:00" at bounding box center [318, 210] width 35 height 35
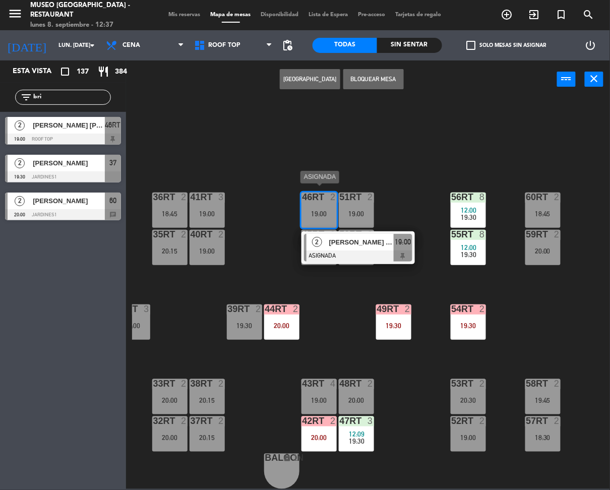
click at [342, 242] on div "[PERSON_NAME] [PERSON_NAME] Recuay" at bounding box center [361, 242] width 66 height 17
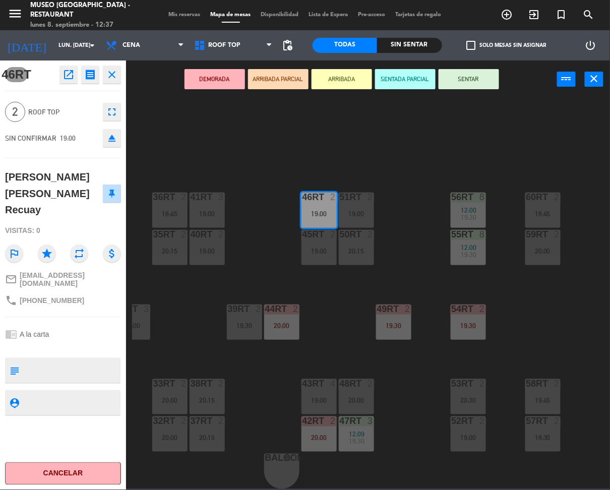
click at [226, 87] on button "DEMORADA" at bounding box center [214, 79] width 60 height 20
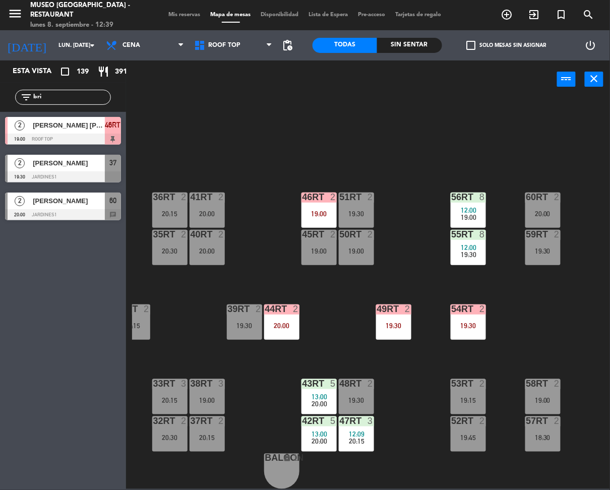
click at [75, 93] on input "bri" at bounding box center [71, 97] width 78 height 11
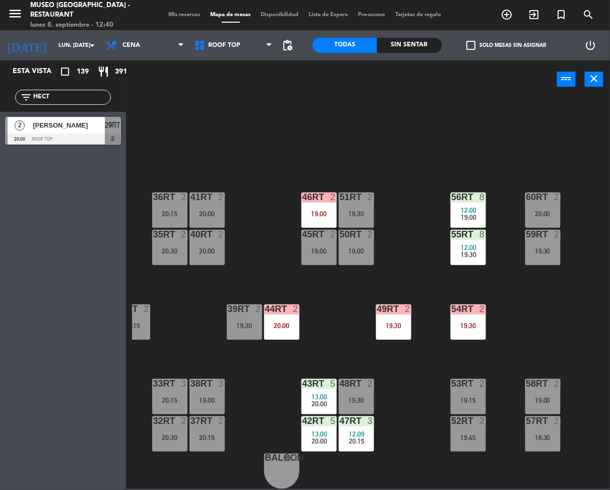
type input "HECT"
click at [260, 184] on div "18RT 2 18:45 16RT 2 18:45 28RT 2 19:30 80RR lock 2 27RT 4 18:00 | 20:30 7RT 3 1…" at bounding box center [371, 293] width 478 height 392
click at [99, 124] on span "[PERSON_NAME]" at bounding box center [69, 125] width 72 height 11
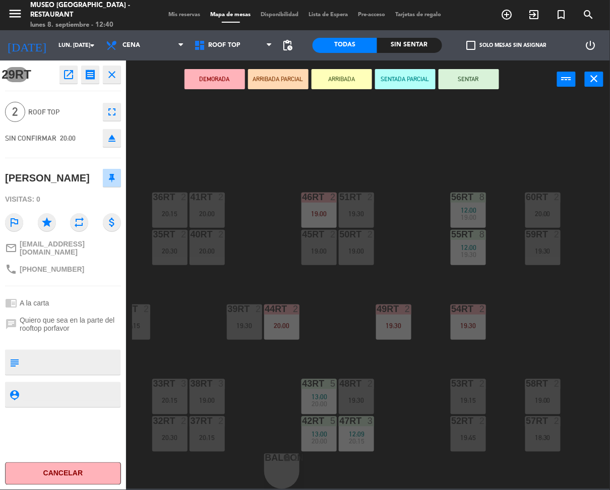
click at [203, 248] on div "20:00" at bounding box center [207, 251] width 35 height 7
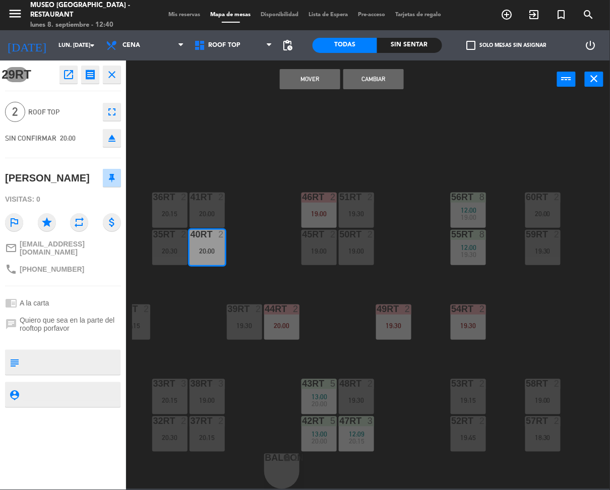
click at [366, 77] on button "Cambiar" at bounding box center [373, 79] width 60 height 20
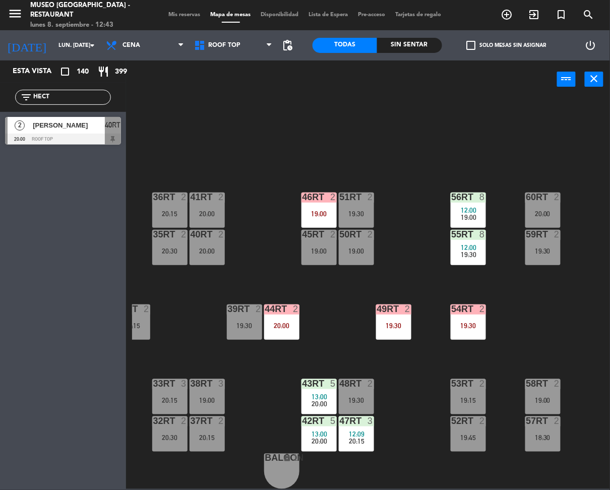
scroll to position [376, 0]
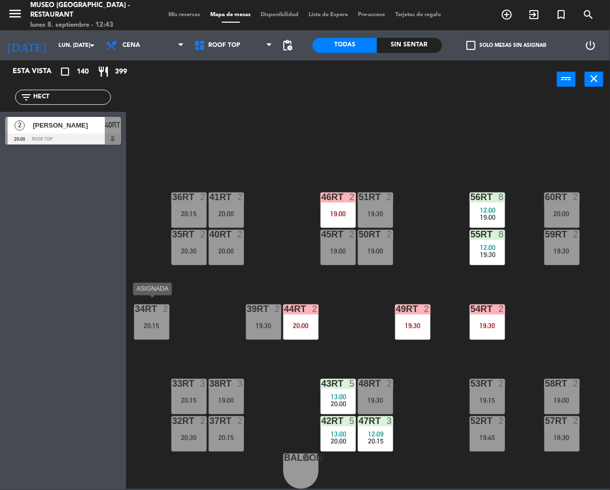
click at [154, 313] on div "34rt 2 20:15" at bounding box center [151, 321] width 35 height 35
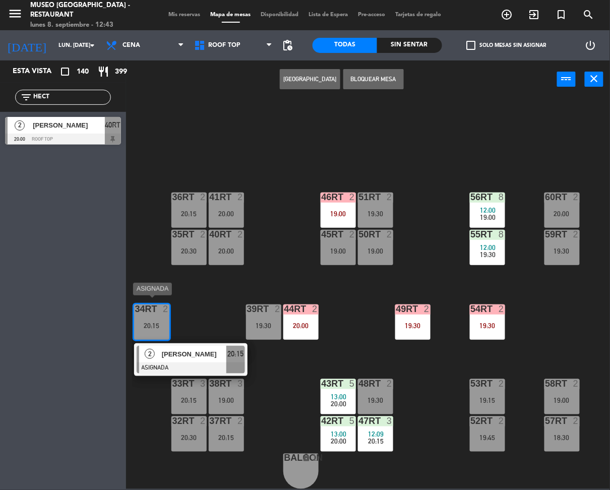
click at [184, 343] on div "2 [PERSON_NAME] ASIGNADA 20:15" at bounding box center [190, 359] width 113 height 33
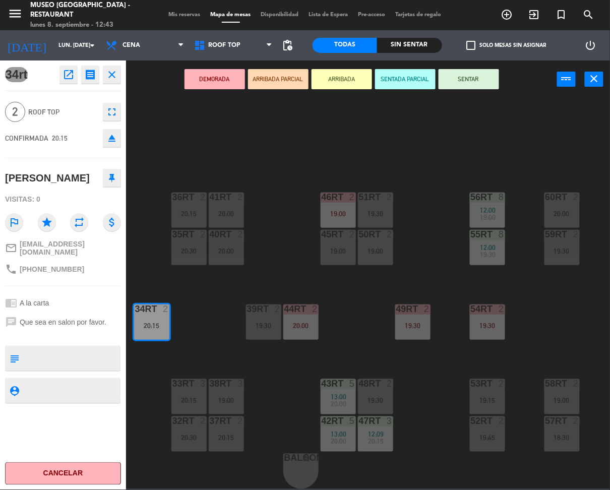
scroll to position [0, 0]
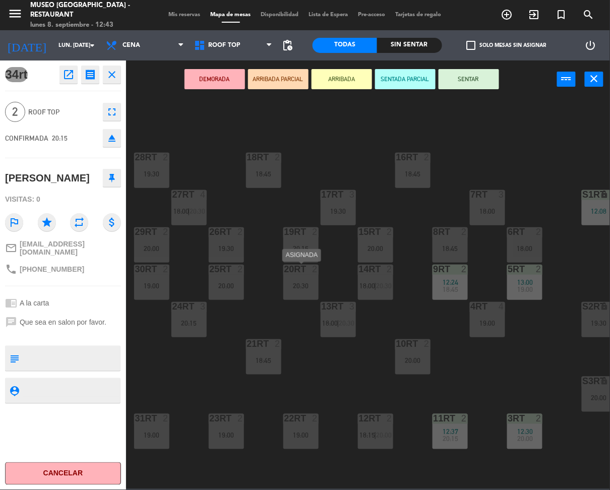
click at [312, 279] on div "20RT 2 20:30" at bounding box center [300, 282] width 35 height 35
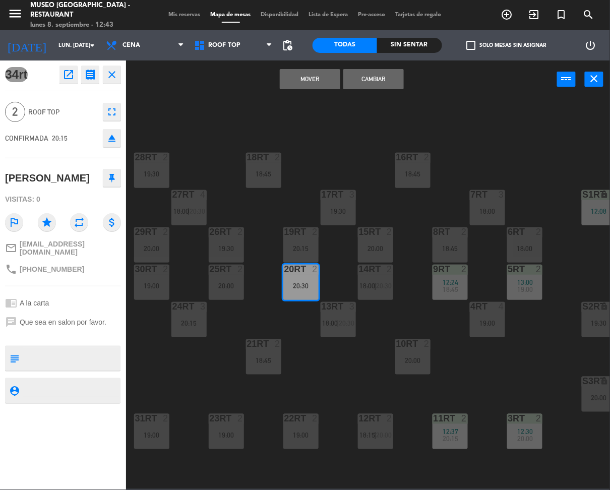
click at [395, 79] on button "Cambiar" at bounding box center [373, 79] width 60 height 20
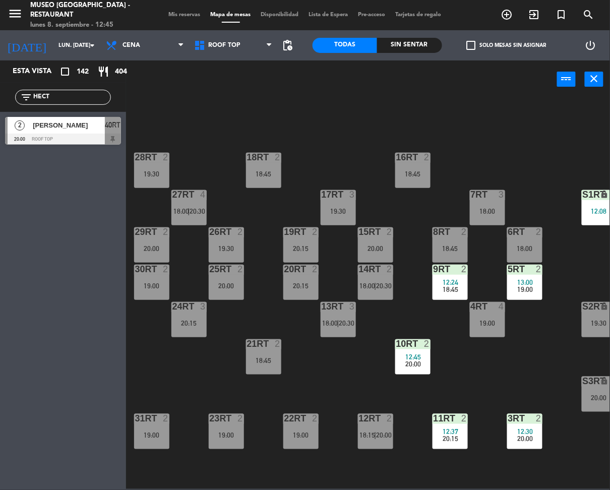
scroll to position [376, 0]
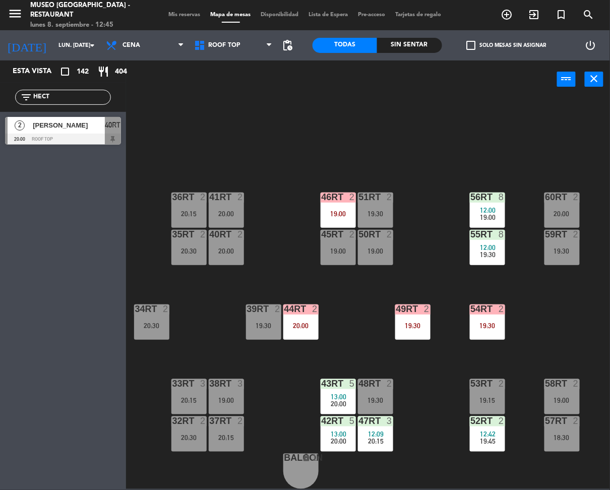
click at [74, 97] on input "HECT" at bounding box center [71, 97] width 78 height 11
type input "luc"
click at [244, 154] on div "18RT 2 18:45 16RT 2 18:45 28RT 2 19:30 80RR lock 2 27RT 4 18:00 | 20:30 7RT 3 1…" at bounding box center [371, 293] width 478 height 392
click at [496, 430] on div "12:42" at bounding box center [487, 433] width 35 height 7
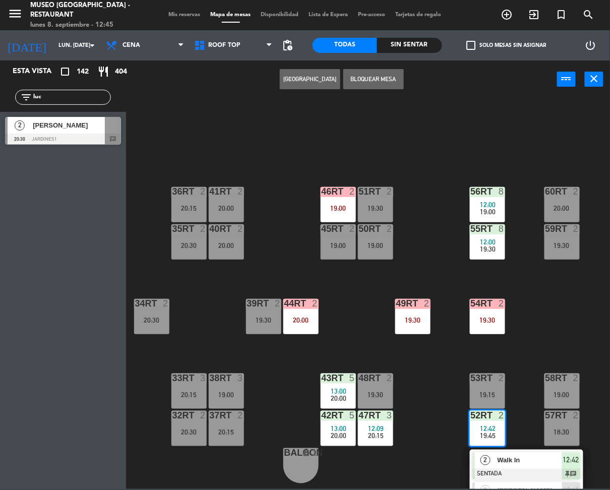
scroll to position [405, 0]
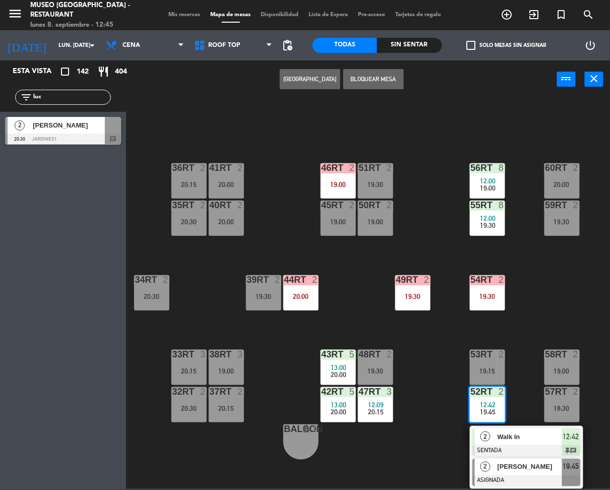
click at [530, 462] on span "[PERSON_NAME]" at bounding box center [530, 467] width 65 height 11
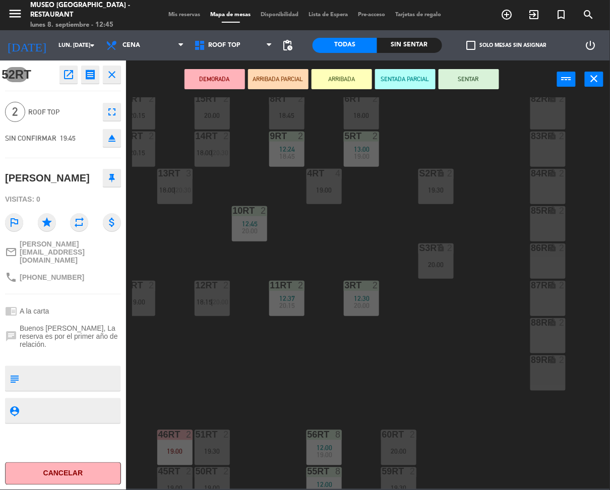
scroll to position [121, 163]
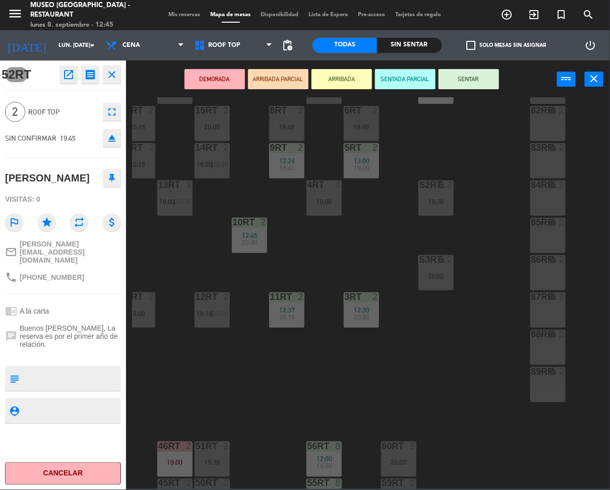
click at [551, 265] on div "86RR lock 2" at bounding box center [547, 272] width 35 height 35
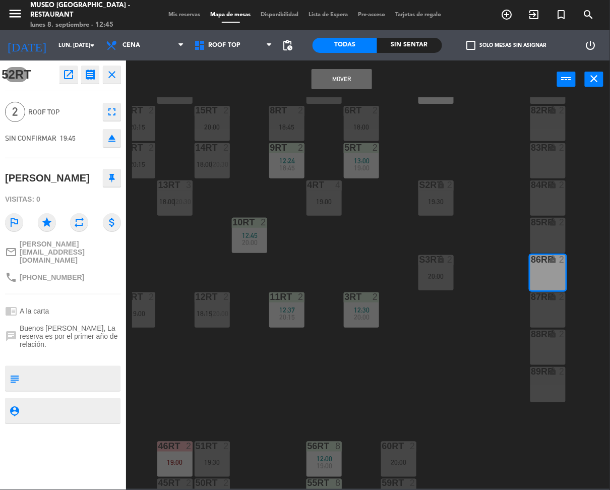
click at [347, 87] on button "Mover" at bounding box center [342, 79] width 60 height 20
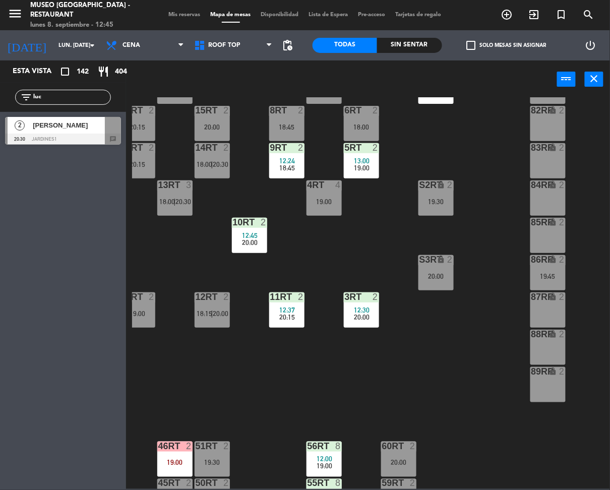
click at [83, 138] on div at bounding box center [63, 139] width 116 height 11
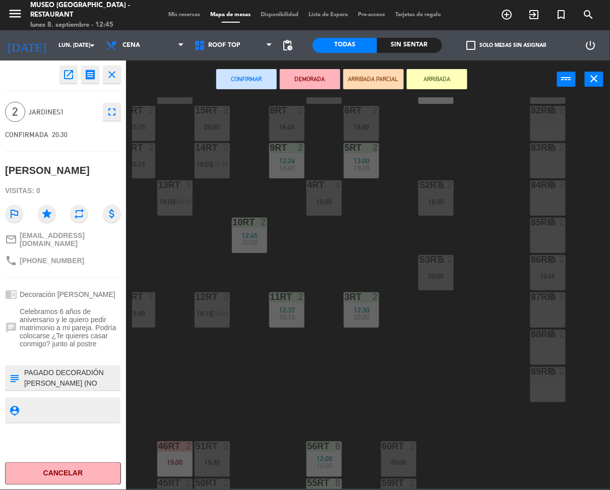
scroll to position [376, 163]
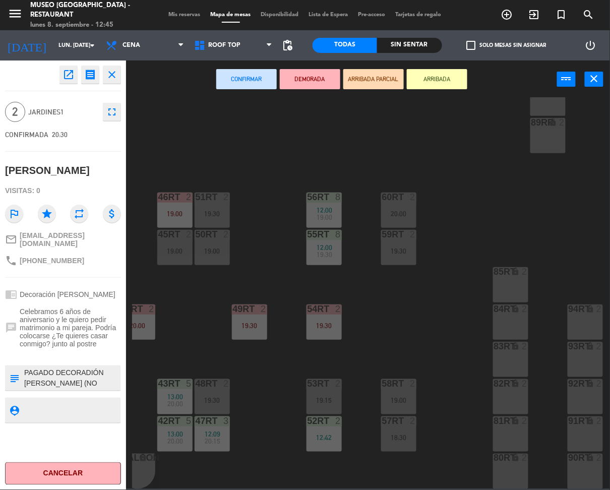
click at [317, 434] on div "12:42" at bounding box center [323, 437] width 35 height 7
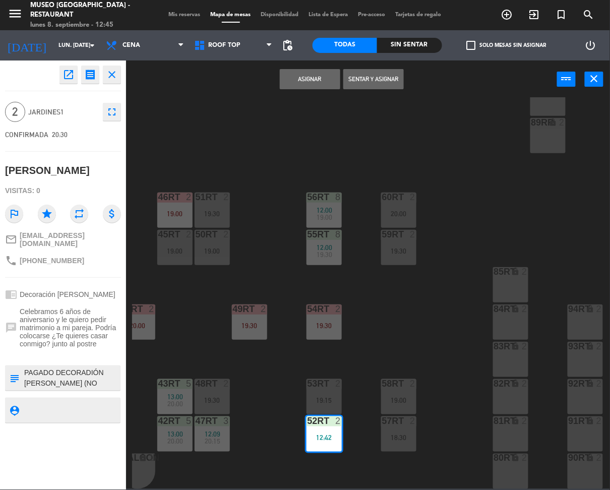
click at [313, 77] on button "Asignar" at bounding box center [310, 79] width 60 height 20
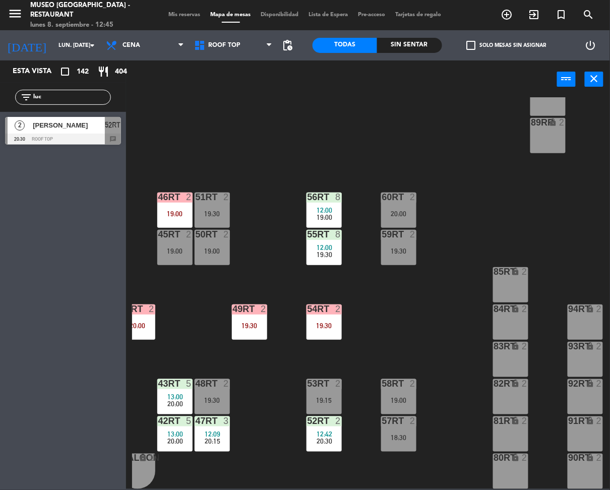
click at [55, 136] on div at bounding box center [63, 139] width 116 height 11
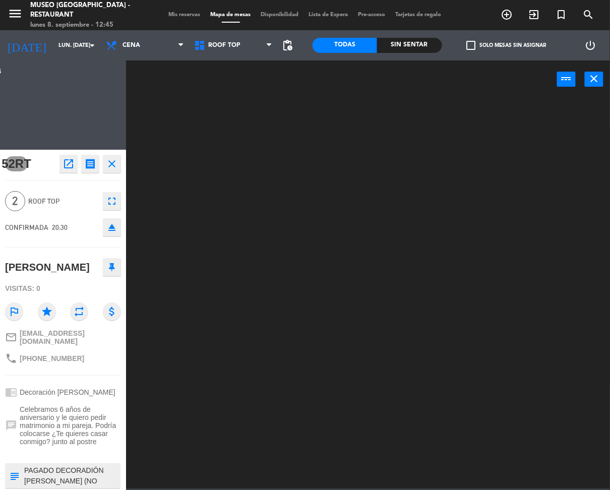
scroll to position [0, 0]
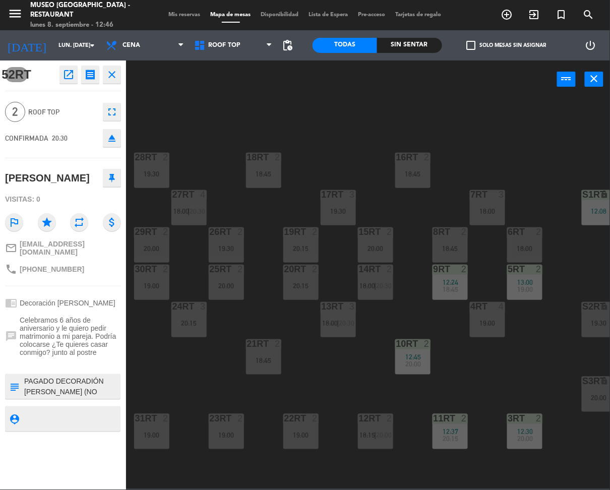
click at [390, 138] on div "18RT 2 18:45 16RT 2 18:45 28RT 2 19:30 80RR lock 2 27RT 4 18:00 | 20:30 7RT 3 1…" at bounding box center [371, 293] width 478 height 392
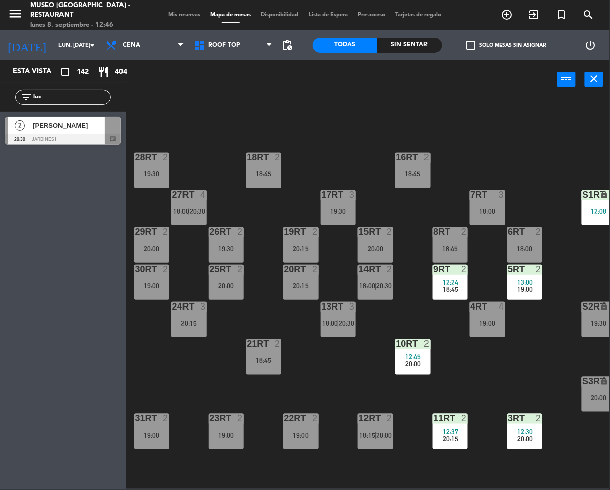
click at [101, 129] on span "[PERSON_NAME]" at bounding box center [69, 125] width 72 height 11
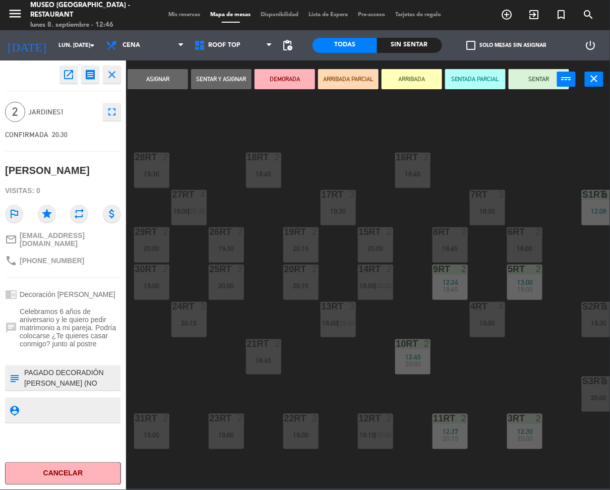
click at [294, 86] on button "DEMORADA" at bounding box center [285, 79] width 60 height 20
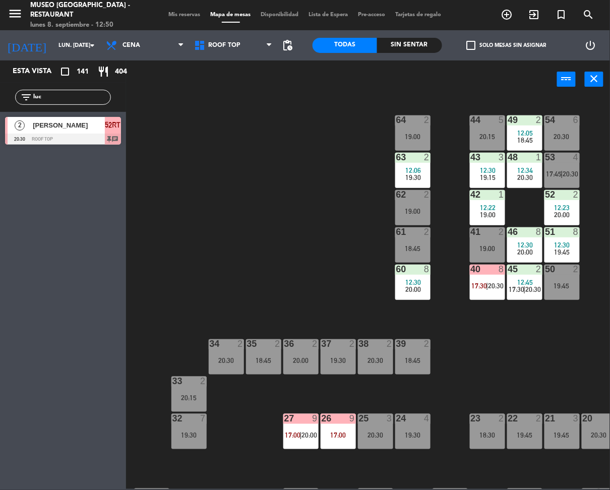
click at [86, 130] on span "[PERSON_NAME]" at bounding box center [69, 125] width 72 height 11
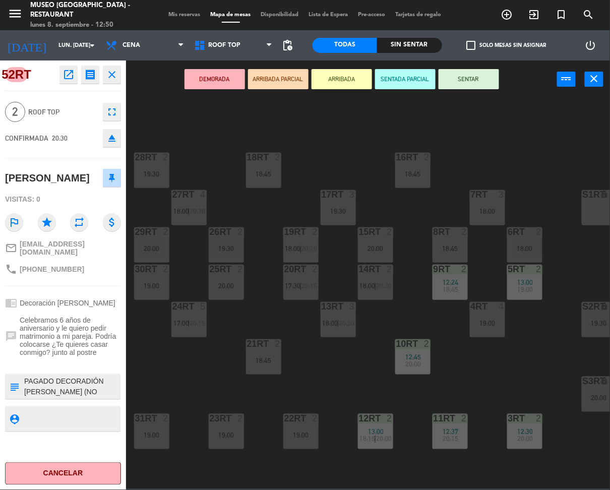
click at [334, 378] on div "18RT 2 18:45 16RT 2 18:45 28RT 2 19:30 80RR lock 2 27RT 4 18:00 | 20:30 7RT 3 1…" at bounding box center [371, 293] width 478 height 392
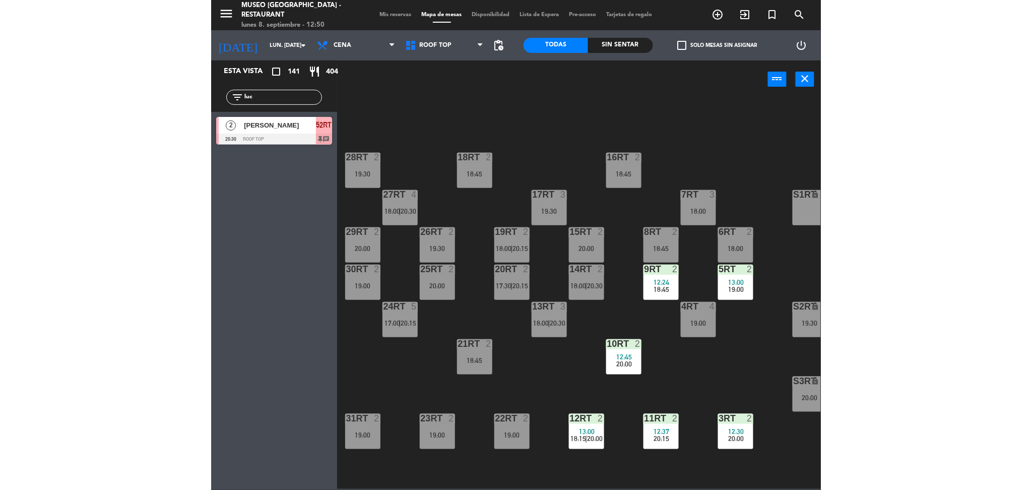
scroll to position [376, 0]
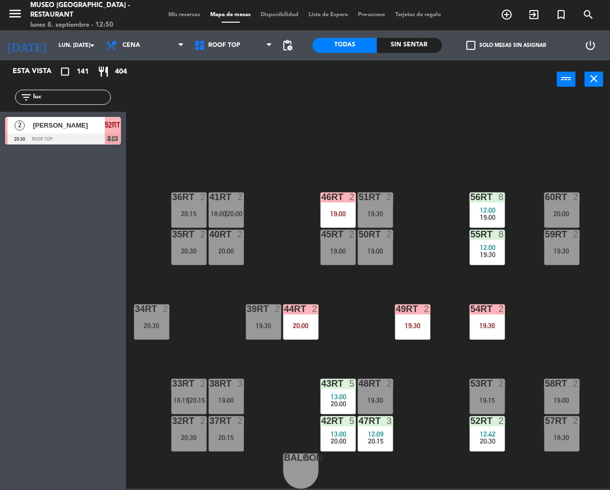
click at [300, 310] on div "44RT 2 20:00" at bounding box center [300, 321] width 35 height 35
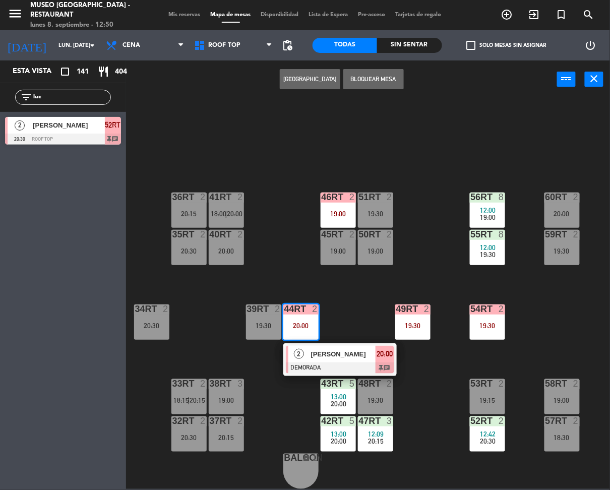
click at [365, 329] on div "18RT 2 18:45 16RT 2 18:45 28RT 2 19:30 80RR lock 2 27RT 4 18:00 | 20:30 7RT 3 1…" at bounding box center [371, 293] width 478 height 392
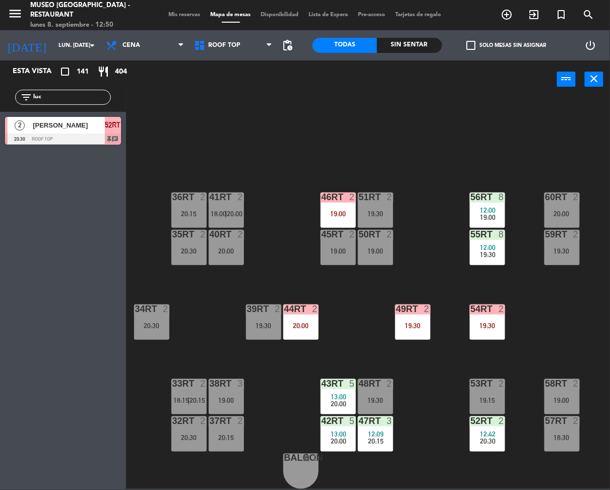
click at [324, 198] on div "46RT 2 19:00" at bounding box center [338, 210] width 35 height 35
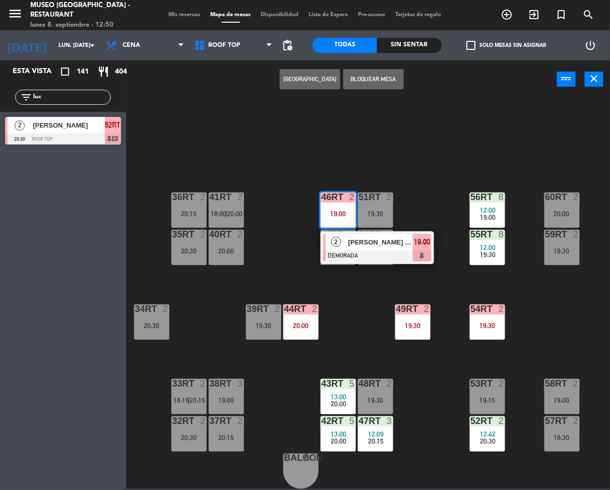
click at [355, 234] on div "[PERSON_NAME] [PERSON_NAME] Recuay" at bounding box center [380, 242] width 66 height 17
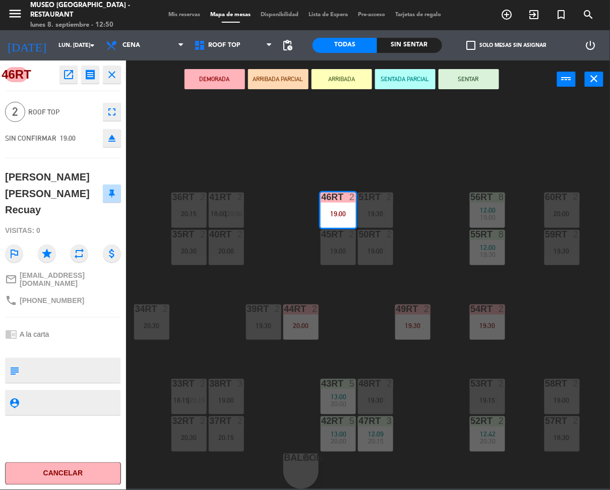
click at [69, 77] on icon "open_in_new" at bounding box center [69, 75] width 12 height 12
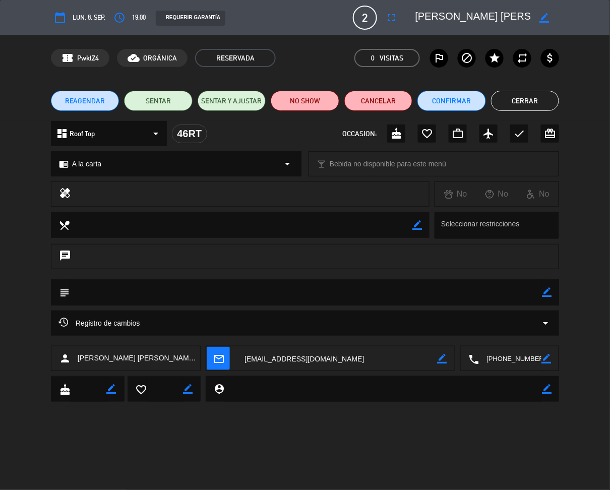
click at [541, 101] on button "Cerrar" at bounding box center [525, 101] width 68 height 20
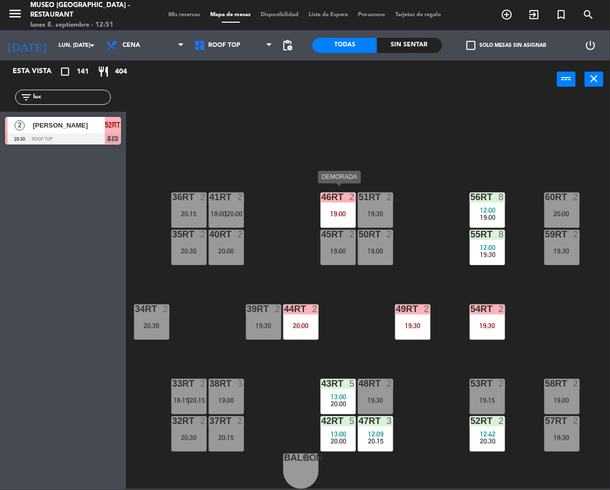
click at [342, 196] on div "46RT 2" at bounding box center [338, 198] width 35 height 10
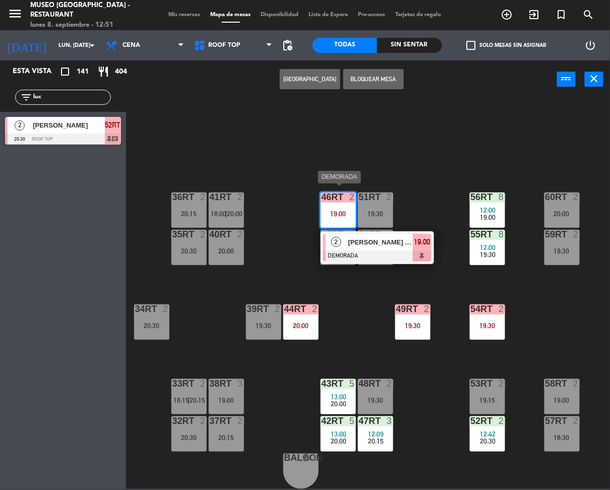
click at [352, 241] on span "[PERSON_NAME] [PERSON_NAME] Recuay" at bounding box center [380, 242] width 65 height 11
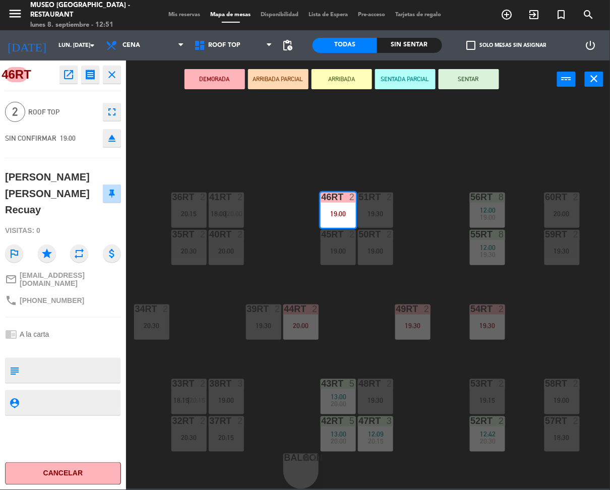
click at [110, 139] on icon "eject" at bounding box center [112, 138] width 12 height 12
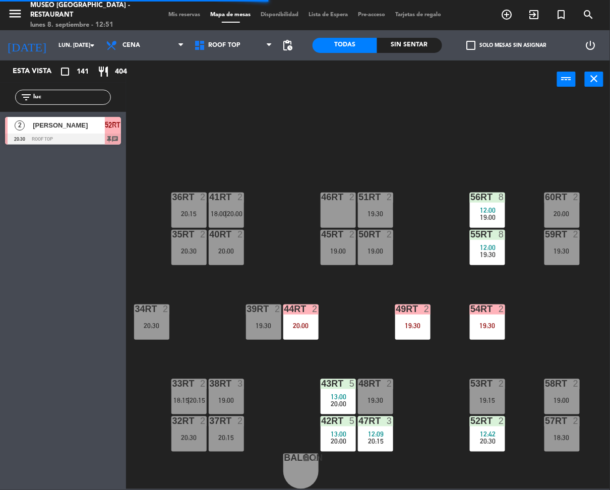
click at [69, 95] on input "luc" at bounding box center [71, 97] width 78 height 11
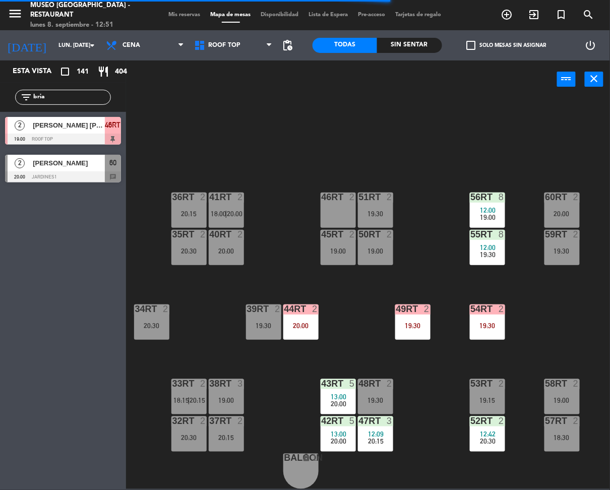
type input "bria"
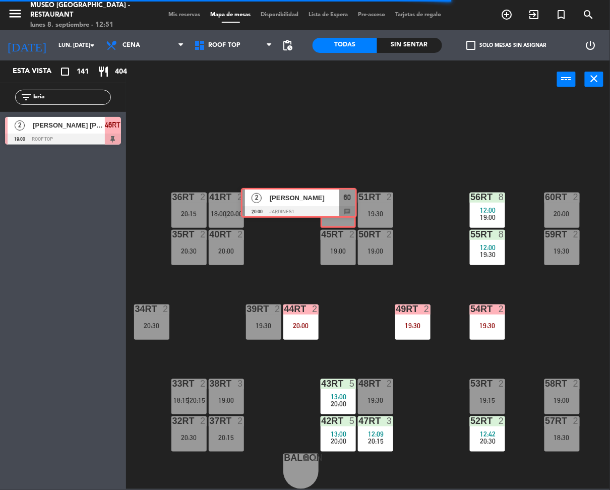
drag, startPoint x: 104, startPoint y: 170, endPoint x: 340, endPoint y: 204, distance: 238.2
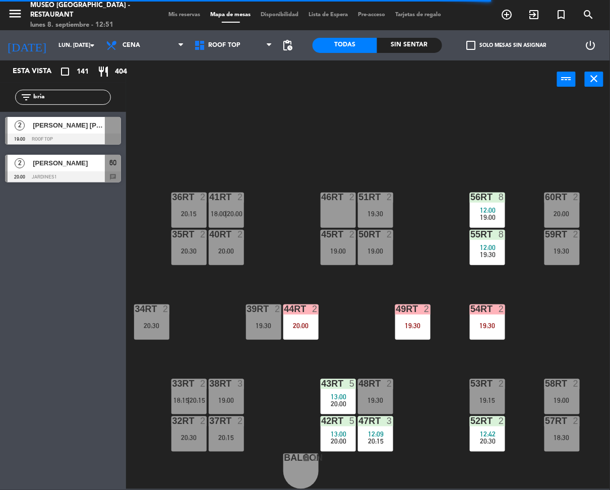
click at [406, 162] on div "18RT 2 18:45 16RT 2 18:45 28RT 2 19:30 80RR lock 2 27RT 4 18:00 | 20:30 7RT 3 1…" at bounding box center [371, 293] width 478 height 392
click at [257, 157] on div "18RT 2 18:45 16RT 2 18:45 28RT 2 19:30 80RR lock 2 27RT 4 18:00 | 20:30 7RT 3 1…" at bounding box center [371, 293] width 478 height 392
click at [79, 161] on span "[PERSON_NAME]" at bounding box center [69, 163] width 72 height 11
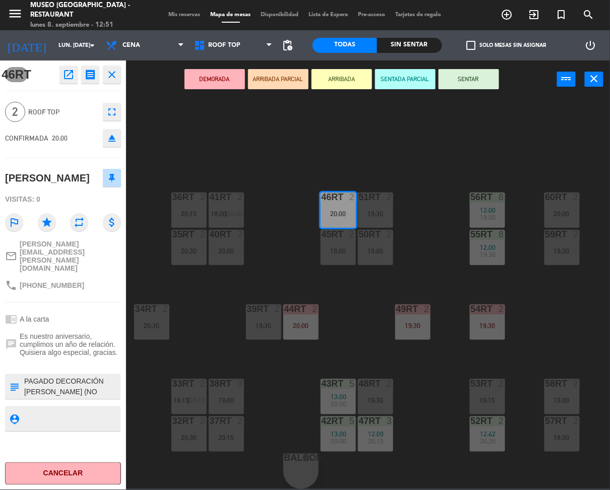
click at [222, 74] on button "DEMORADA" at bounding box center [214, 79] width 60 height 20
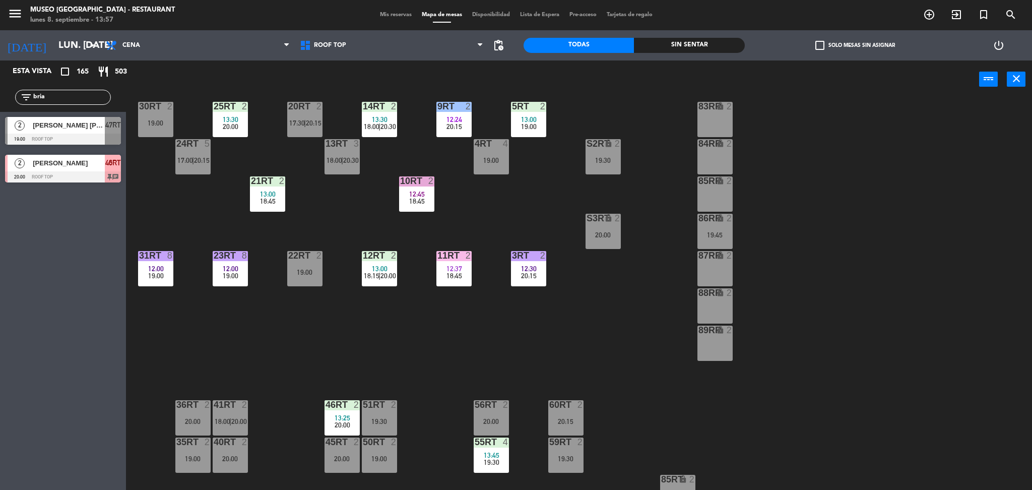
scroll to position [166, 0]
